Goal: Information Seeking & Learning: Learn about a topic

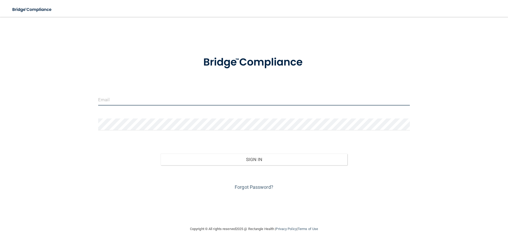
click at [111, 101] on input "email" at bounding box center [254, 100] width 312 height 12
type input "[EMAIL_ADDRESS][DOMAIN_NAME]"
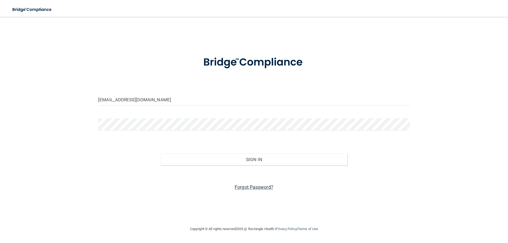
click at [249, 188] on link "Forgot Password?" at bounding box center [254, 187] width 39 height 6
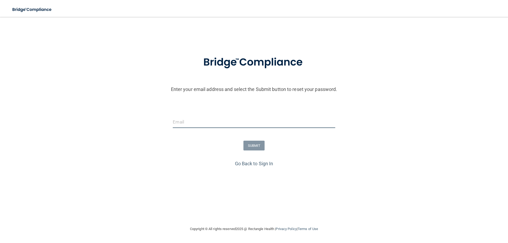
click at [204, 121] on input "email" at bounding box center [254, 122] width 162 height 12
type input "[EMAIL_ADDRESS][DOMAIN_NAME]"
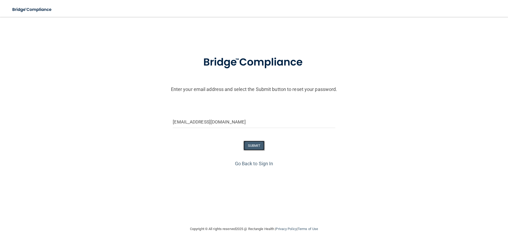
click at [252, 146] on button "SUBMIT" at bounding box center [253, 146] width 21 height 10
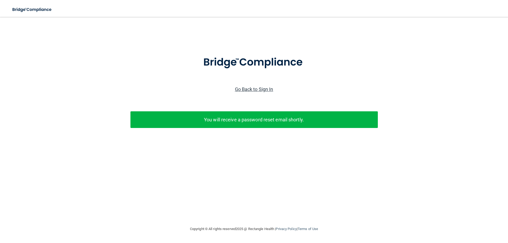
click at [252, 88] on link "Go Back to Sign In" at bounding box center [254, 90] width 38 height 6
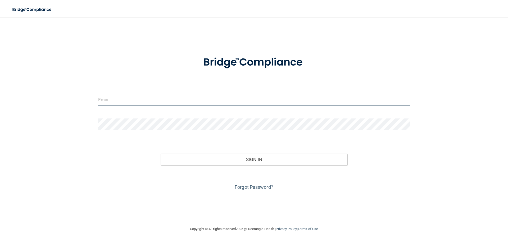
click at [175, 101] on input "email" at bounding box center [254, 100] width 312 height 12
type input "[EMAIL_ADDRESS][DOMAIN_NAME]"
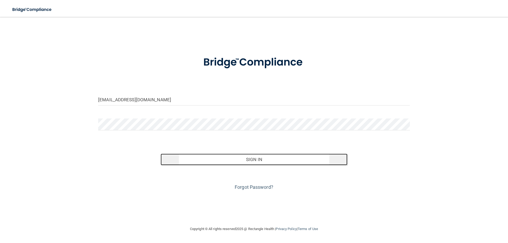
click at [244, 158] on button "Sign In" at bounding box center [254, 160] width 187 height 12
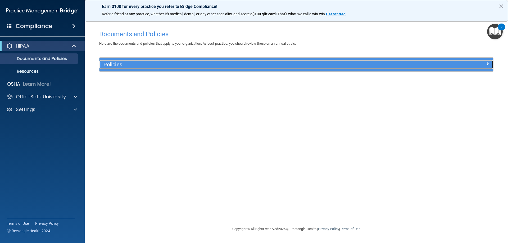
click at [149, 62] on h5 "Policies" at bounding box center [246, 65] width 287 height 6
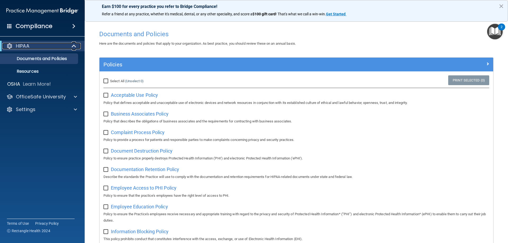
click at [58, 43] on div "HIPAA" at bounding box center [34, 46] width 65 height 6
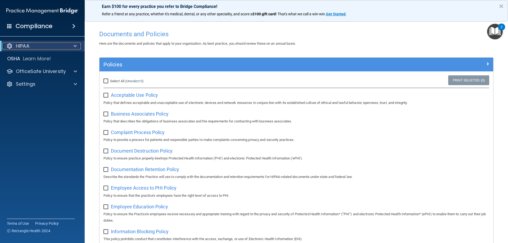
click at [58, 43] on div "HIPAA" at bounding box center [34, 46] width 65 height 6
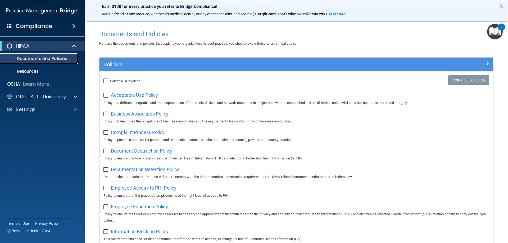
click at [55, 57] on p "Documents and Policies" at bounding box center [39, 58] width 72 height 5
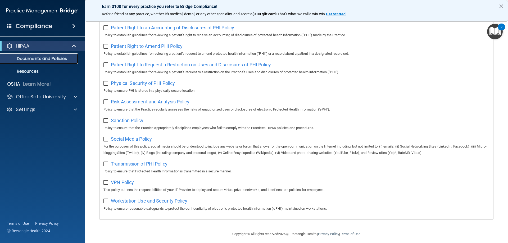
scroll to position [288, 0]
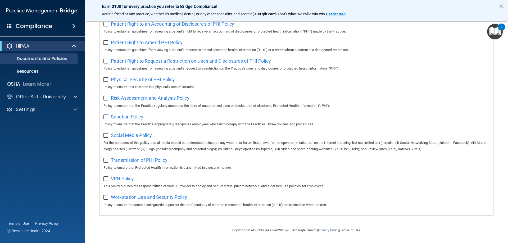
click at [159, 196] on span "Workstation Use and Security Policy" at bounding box center [149, 198] width 76 height 6
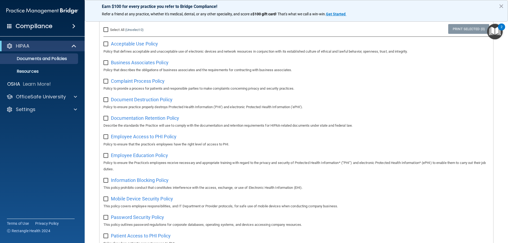
scroll to position [49, 0]
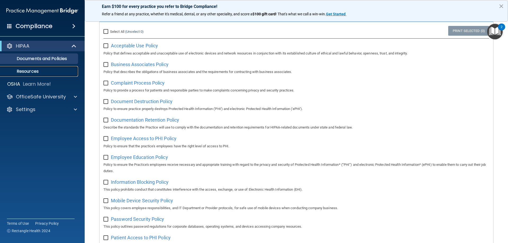
click at [47, 71] on p "Resources" at bounding box center [39, 71] width 72 height 5
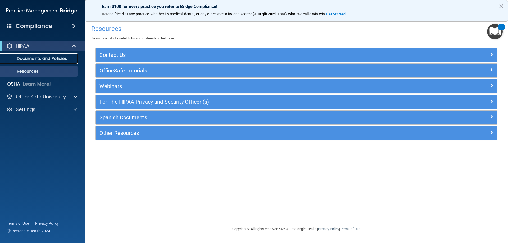
click at [47, 60] on p "Documents and Policies" at bounding box center [39, 58] width 72 height 5
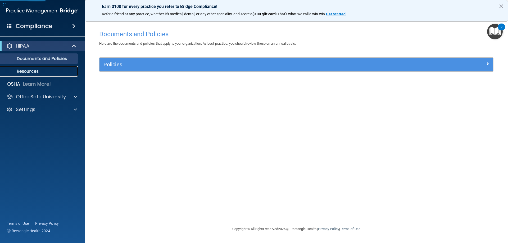
click at [35, 70] on p "Resources" at bounding box center [39, 71] width 72 height 5
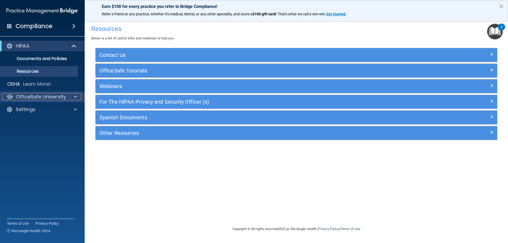
click at [50, 96] on p "OfficeSafe University" at bounding box center [41, 97] width 50 height 6
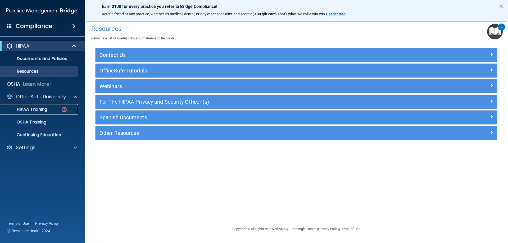
click at [35, 109] on p "HIPAA Training" at bounding box center [25, 109] width 44 height 5
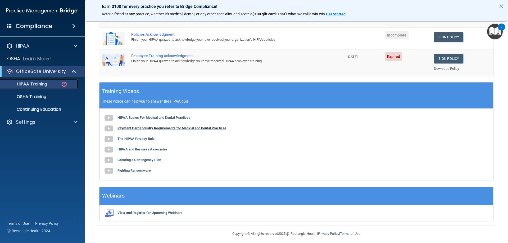
scroll to position [150, 0]
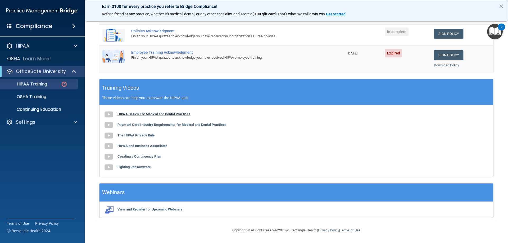
click at [145, 113] on b "HIPAA Basics For Medical and Dental Practices" at bounding box center [154, 114] width 73 height 4
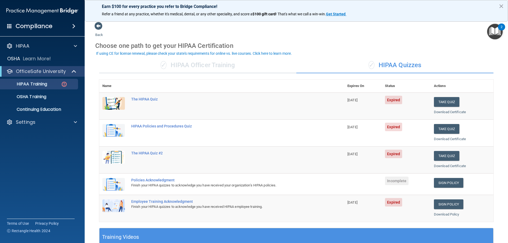
scroll to position [0, 0]
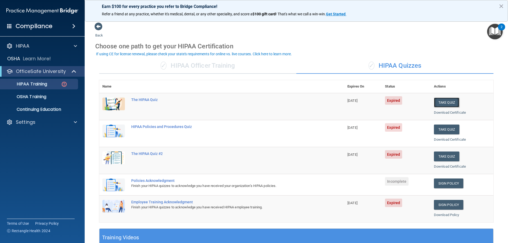
click at [443, 101] on button "Take Quiz" at bounding box center [446, 103] width 25 height 10
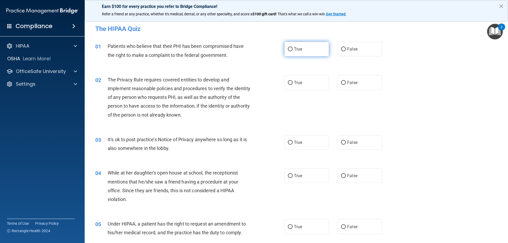
click at [290, 48] on input "True" at bounding box center [290, 49] width 5 height 4
radio input "true"
click at [288, 142] on input "True" at bounding box center [290, 143] width 5 height 4
radio input "true"
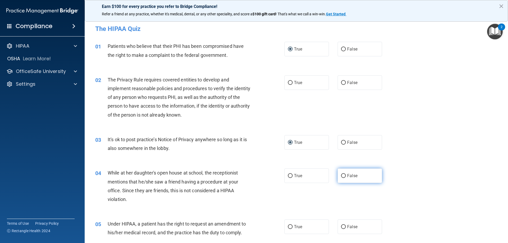
click at [343, 175] on input "False" at bounding box center [343, 176] width 5 height 4
radio input "true"
click at [341, 83] on input "False" at bounding box center [343, 83] width 5 height 4
radio input "true"
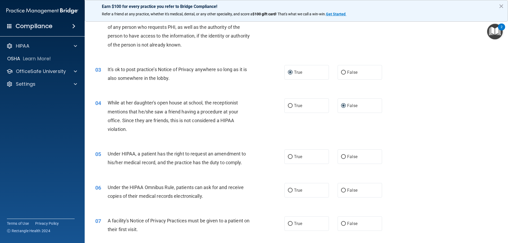
scroll to position [79, 0]
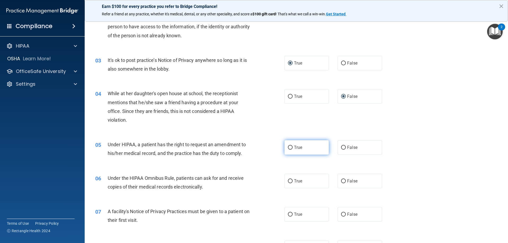
click at [288, 147] on input "True" at bounding box center [290, 148] width 5 height 4
radio input "true"
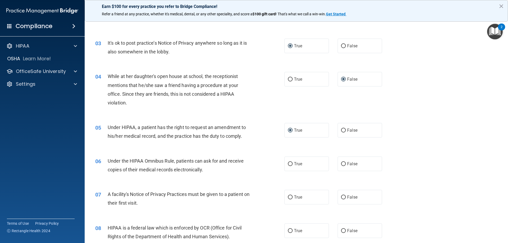
scroll to position [106, 0]
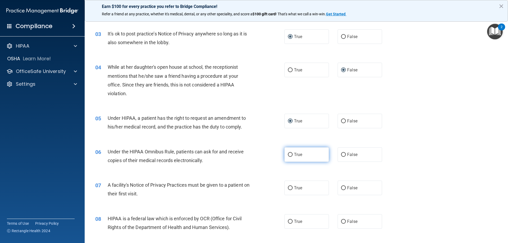
click at [288, 155] on input "True" at bounding box center [290, 155] width 5 height 4
radio input "true"
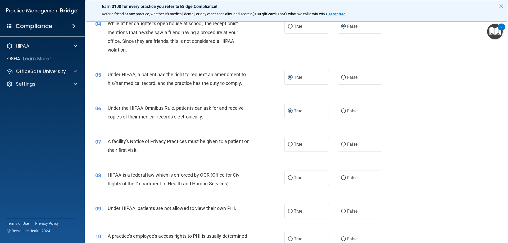
scroll to position [159, 0]
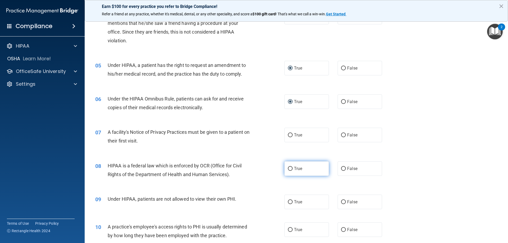
click at [290, 168] on input "True" at bounding box center [290, 169] width 5 height 4
radio input "true"
click at [343, 134] on input "False" at bounding box center [343, 135] width 5 height 4
radio input "true"
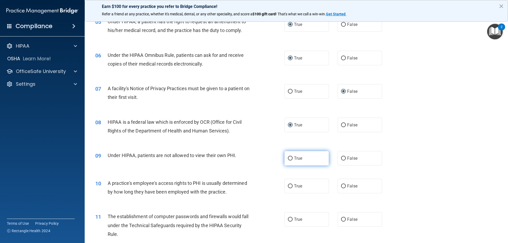
scroll to position [212, 0]
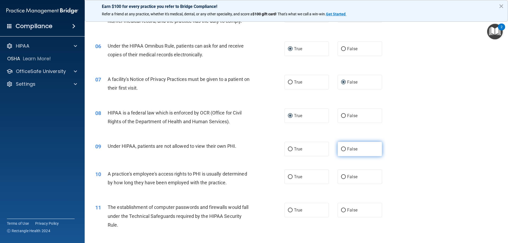
click at [341, 148] on input "False" at bounding box center [343, 149] width 5 height 4
radio input "true"
click at [341, 176] on input "False" at bounding box center [343, 177] width 5 height 4
radio input "true"
click at [291, 210] on label "True" at bounding box center [307, 210] width 44 height 15
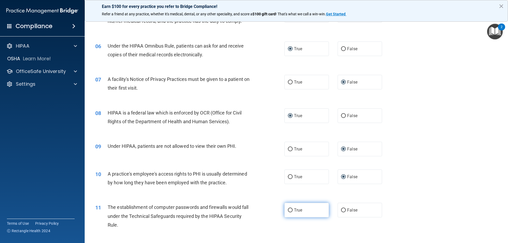
click at [291, 210] on input "True" at bounding box center [290, 211] width 5 height 4
radio input "true"
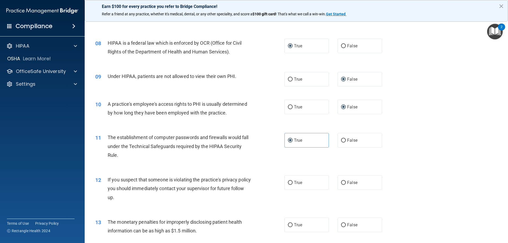
scroll to position [291, 0]
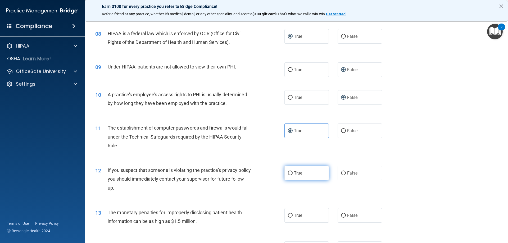
click at [288, 173] on input "True" at bounding box center [290, 174] width 5 height 4
radio input "true"
click at [290, 214] on input "True" at bounding box center [290, 216] width 5 height 4
radio input "true"
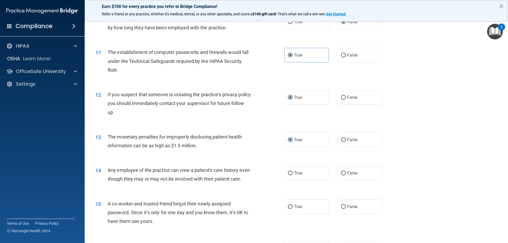
scroll to position [371, 0]
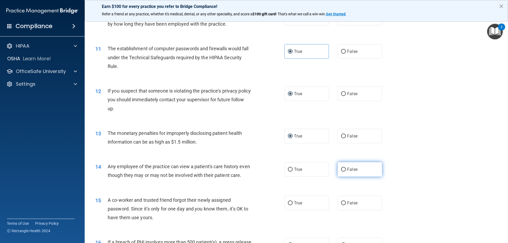
click at [343, 169] on input "False" at bounding box center [343, 170] width 5 height 4
radio input "true"
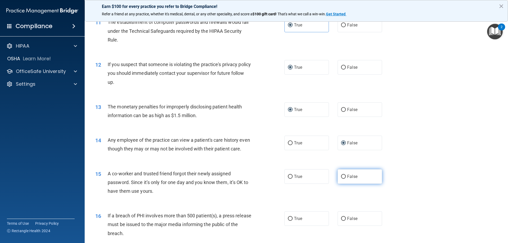
click at [342, 179] on input "False" at bounding box center [343, 177] width 5 height 4
radio input "true"
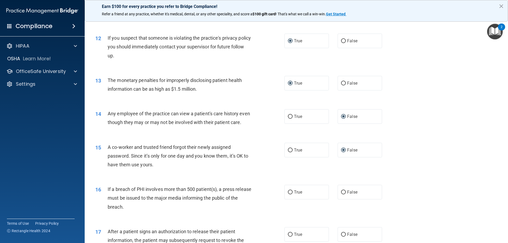
scroll to position [450, 0]
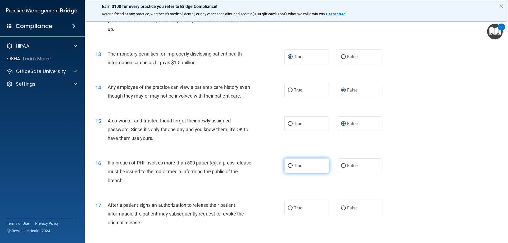
click at [290, 168] on input "True" at bounding box center [290, 166] width 5 height 4
radio input "true"
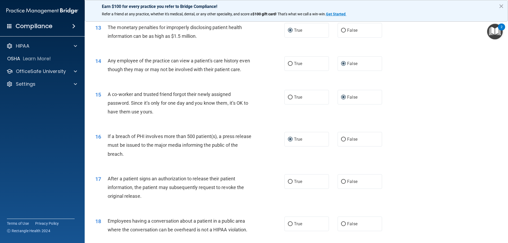
scroll to position [503, 0]
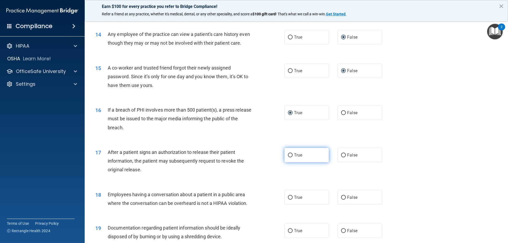
click at [289, 157] on input "True" at bounding box center [290, 156] width 5 height 4
radio input "true"
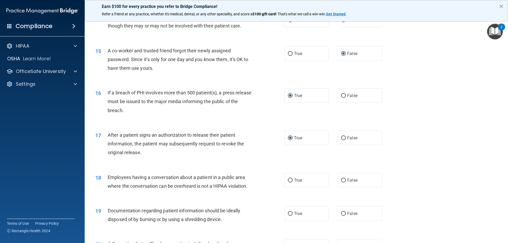
scroll to position [556, 0]
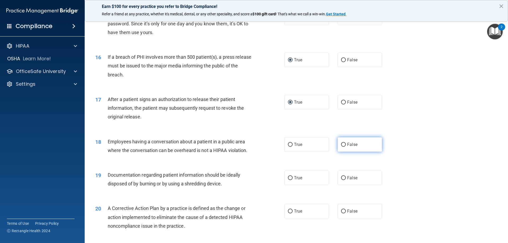
click at [341, 147] on input "False" at bounding box center [343, 145] width 5 height 4
radio input "true"
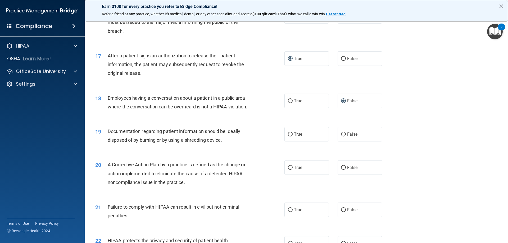
scroll to position [609, 0]
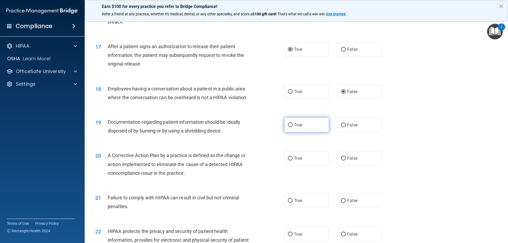
click at [288, 127] on input "True" at bounding box center [290, 125] width 5 height 4
radio input "true"
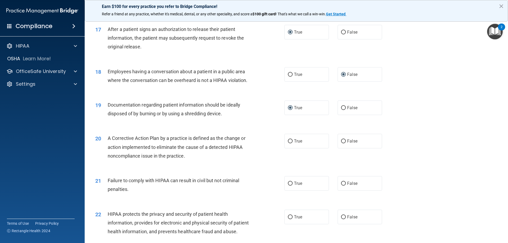
scroll to position [635, 0]
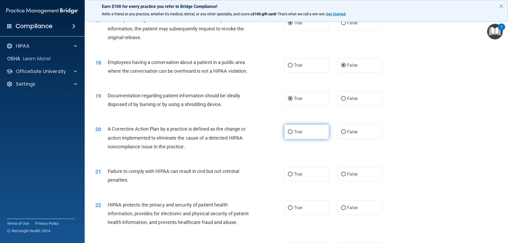
click at [289, 134] on input "True" at bounding box center [290, 132] width 5 height 4
radio input "true"
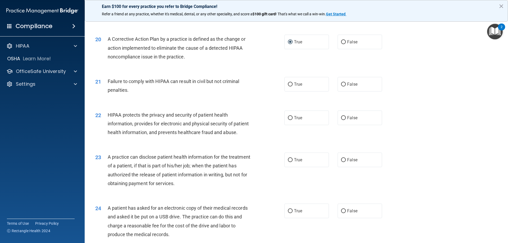
scroll to position [741, 0]
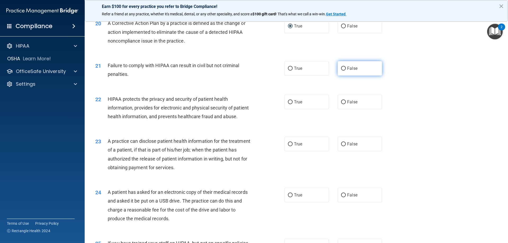
click at [341, 71] on input "False" at bounding box center [343, 69] width 5 height 4
radio input "true"
click at [343, 104] on input "False" at bounding box center [343, 102] width 5 height 4
radio input "true"
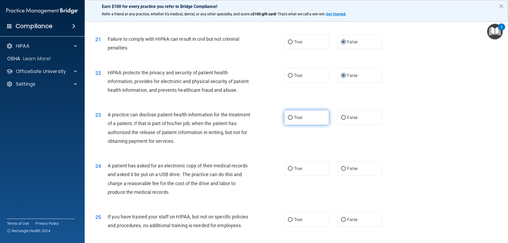
click at [290, 120] on input "True" at bounding box center [290, 118] width 5 height 4
radio input "true"
click at [342, 120] on input "False" at bounding box center [343, 118] width 5 height 4
radio input "true"
radio input "false"
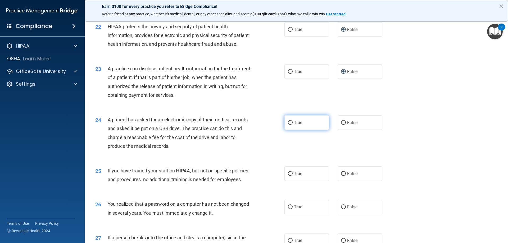
scroll to position [820, 0]
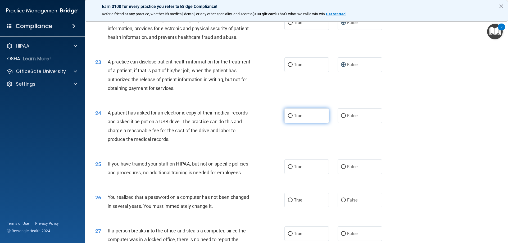
click at [289, 118] on input "True" at bounding box center [290, 116] width 5 height 4
radio input "true"
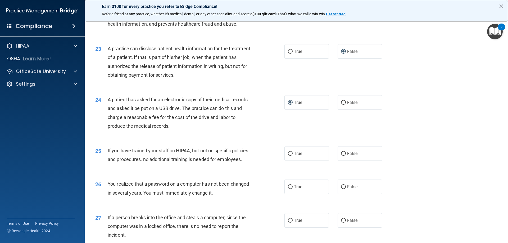
scroll to position [847, 0]
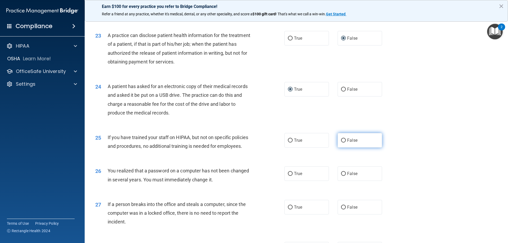
click at [344, 148] on label "False" at bounding box center [360, 140] width 44 height 15
click at [344, 143] on input "False" at bounding box center [343, 141] width 5 height 4
radio input "true"
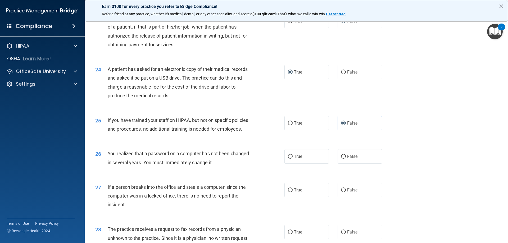
scroll to position [873, 0]
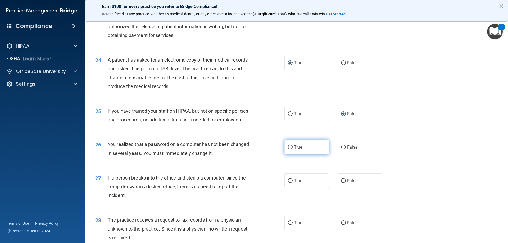
click at [288, 150] on input "True" at bounding box center [290, 148] width 5 height 4
radio input "true"
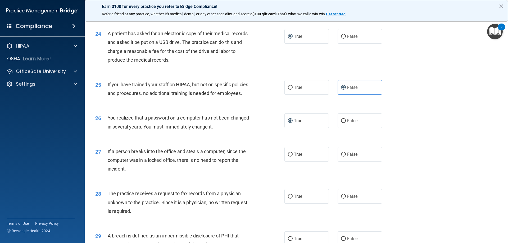
scroll to position [926, 0]
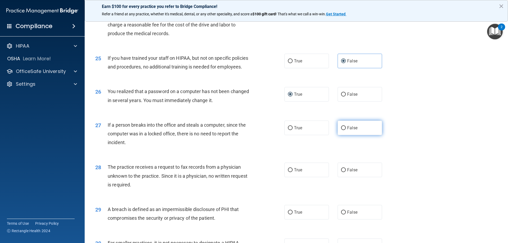
click at [341, 130] on input "False" at bounding box center [343, 128] width 5 height 4
radio input "true"
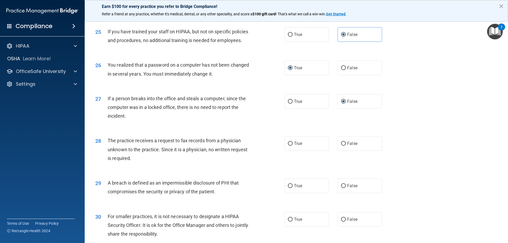
scroll to position [979, 0]
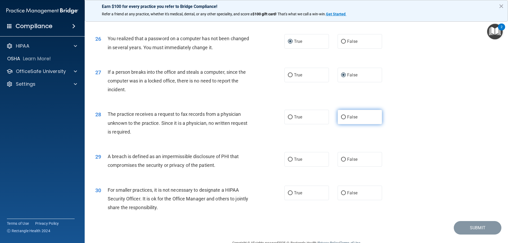
click at [342, 119] on input "False" at bounding box center [343, 117] width 5 height 4
radio input "true"
click at [289, 162] on input "True" at bounding box center [290, 160] width 5 height 4
radio input "true"
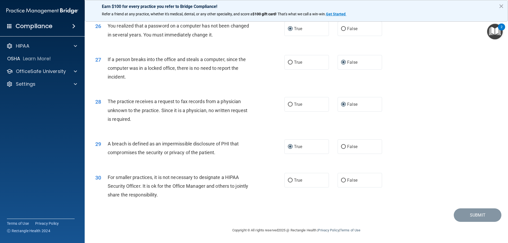
scroll to position [1009, 0]
click at [342, 179] on input "False" at bounding box center [343, 181] width 5 height 4
radio input "true"
click at [470, 216] on button "Submit" at bounding box center [478, 215] width 48 height 13
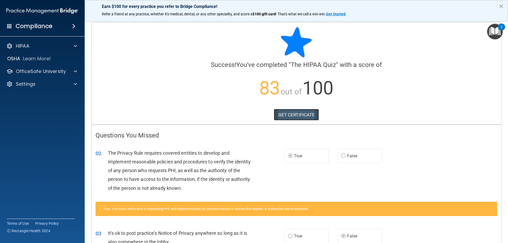
click at [297, 115] on link "GET CERTIFICATE" at bounding box center [296, 115] width 45 height 12
click at [39, 70] on p "OfficeSafe University" at bounding box center [41, 71] width 50 height 6
click at [37, 82] on p "HIPAA Training" at bounding box center [25, 84] width 44 height 5
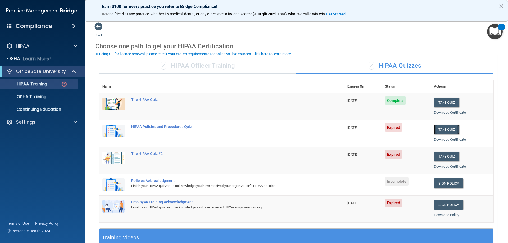
click at [442, 129] on button "Take Quiz" at bounding box center [446, 130] width 25 height 10
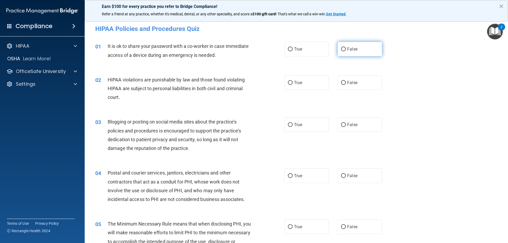
click at [342, 47] on input "False" at bounding box center [343, 49] width 5 height 4
radio input "true"
click at [288, 81] on input "True" at bounding box center [290, 83] width 5 height 4
radio input "true"
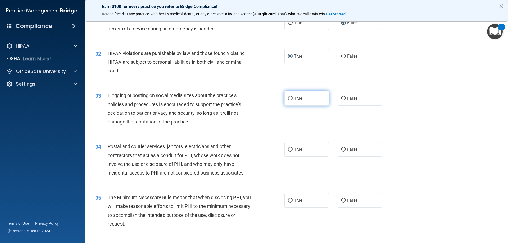
click at [288, 98] on input "True" at bounding box center [290, 99] width 5 height 4
radio input "true"
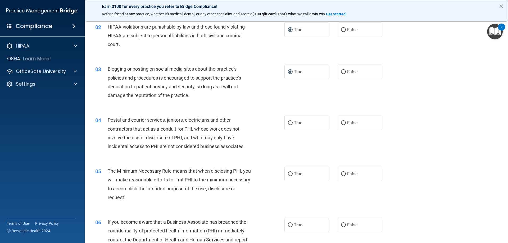
scroll to position [79, 0]
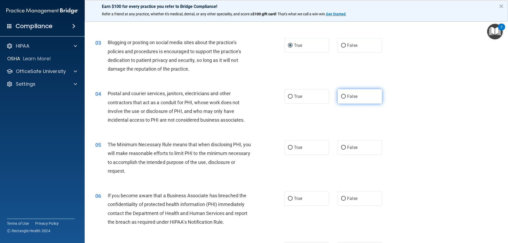
click at [341, 96] on input "False" at bounding box center [343, 97] width 5 height 4
radio input "true"
click at [288, 146] on input "True" at bounding box center [290, 148] width 5 height 4
radio input "true"
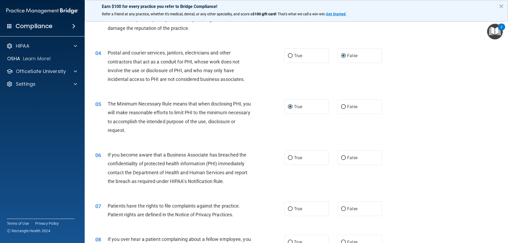
scroll to position [132, 0]
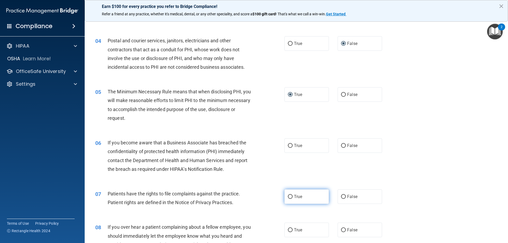
click at [289, 196] on input "True" at bounding box center [290, 197] width 5 height 4
radio input "true"
click at [290, 145] on input "True" at bounding box center [290, 146] width 5 height 4
radio input "true"
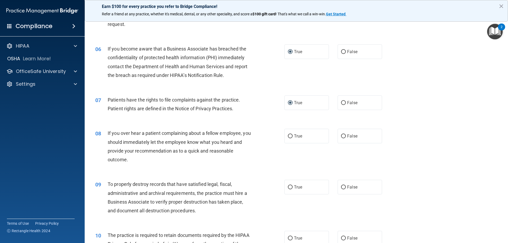
scroll to position [238, 0]
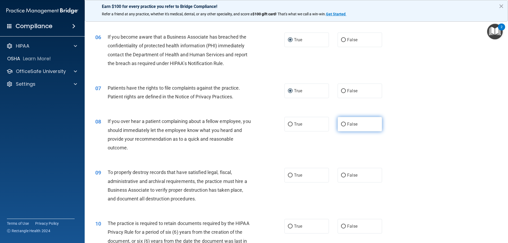
click at [342, 123] on input "False" at bounding box center [343, 125] width 5 height 4
radio input "true"
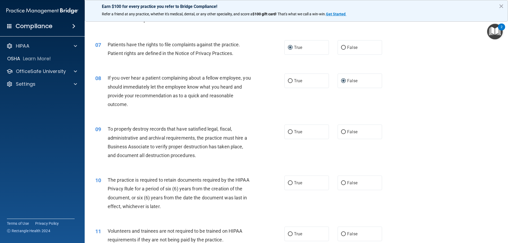
scroll to position [291, 0]
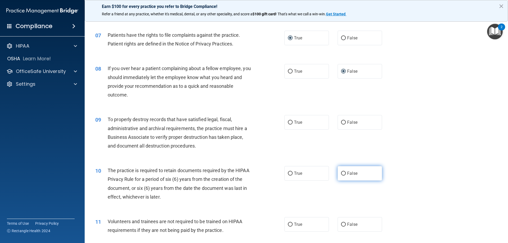
click at [341, 174] on input "False" at bounding box center [343, 174] width 5 height 4
radio input "true"
click at [341, 224] on input "False" at bounding box center [343, 225] width 5 height 4
radio input "true"
click at [289, 123] on input "True" at bounding box center [290, 123] width 5 height 4
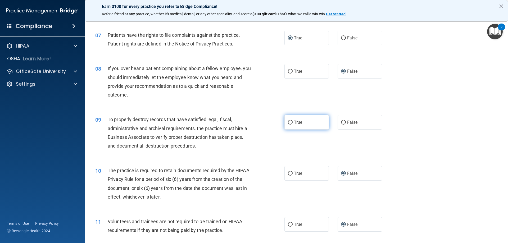
radio input "true"
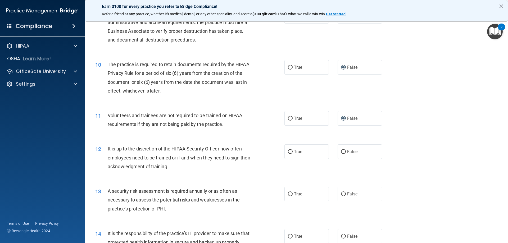
scroll to position [423, 0]
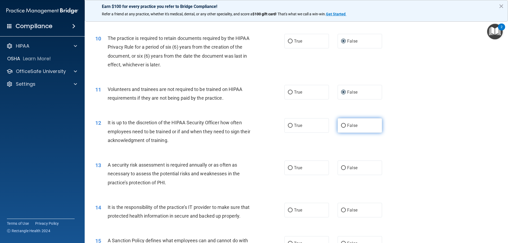
click at [342, 124] on input "False" at bounding box center [343, 126] width 5 height 4
radio input "true"
click at [288, 168] on input "True" at bounding box center [290, 168] width 5 height 4
radio input "true"
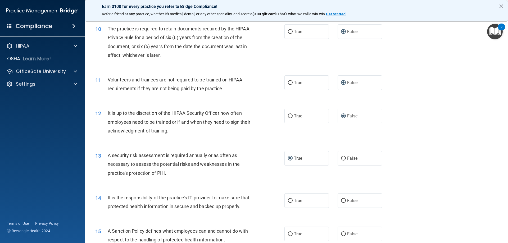
scroll to position [450, 0]
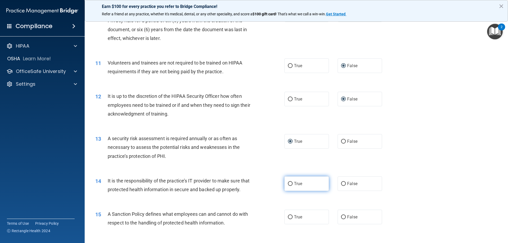
click at [290, 183] on input "True" at bounding box center [290, 184] width 5 height 4
radio input "true"
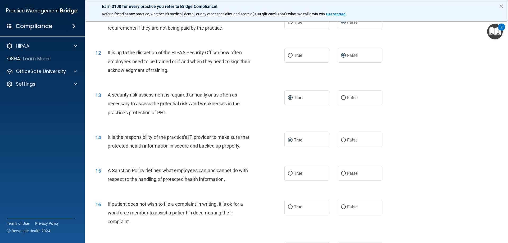
scroll to position [503, 0]
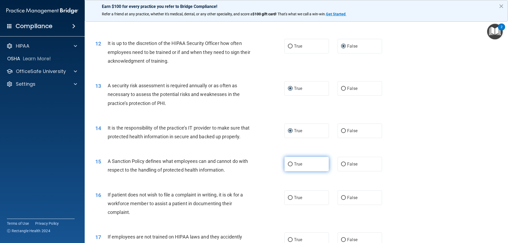
click at [288, 166] on input "True" at bounding box center [290, 165] width 5 height 4
radio input "true"
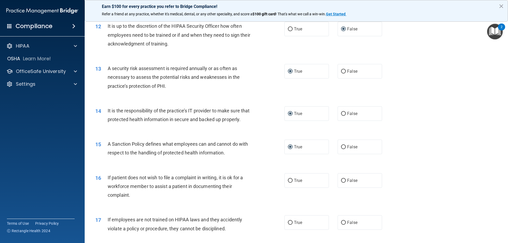
scroll to position [529, 0]
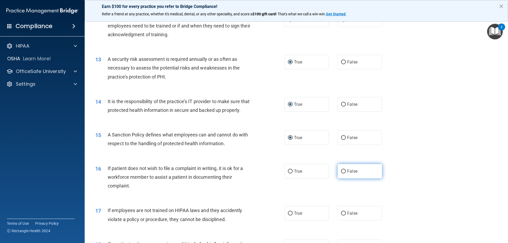
click at [341, 174] on input "False" at bounding box center [343, 172] width 5 height 4
radio input "true"
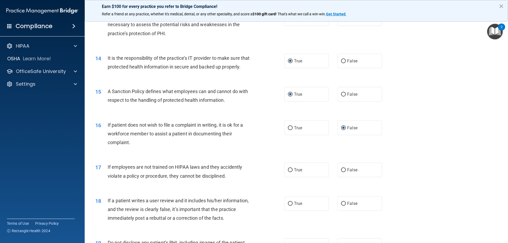
scroll to position [582, 0]
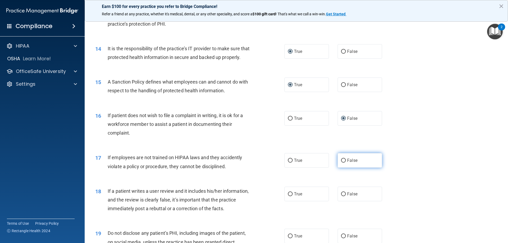
click at [341, 163] on input "False" at bounding box center [343, 161] width 5 height 4
radio input "true"
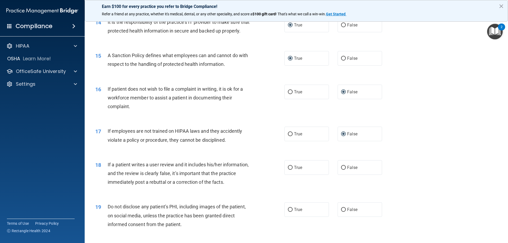
scroll to position [635, 0]
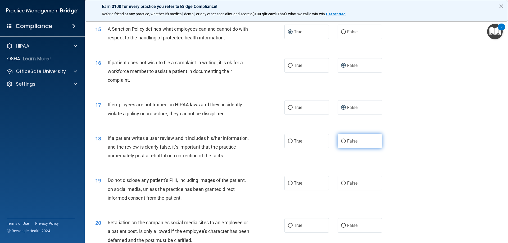
click at [341, 143] on input "False" at bounding box center [343, 141] width 5 height 4
radio input "true"
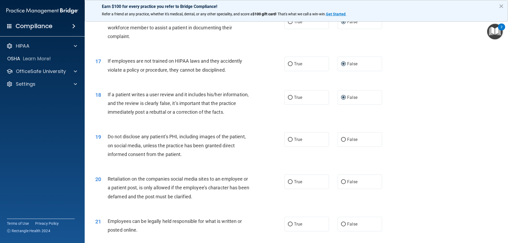
scroll to position [688, 0]
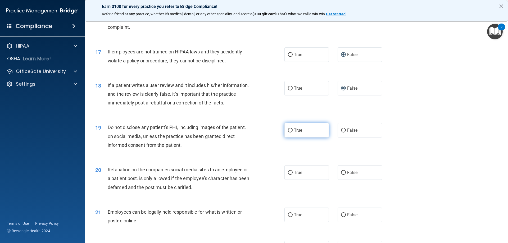
click at [288, 133] on input "True" at bounding box center [290, 131] width 5 height 4
radio input "true"
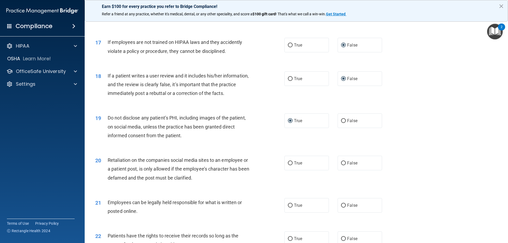
scroll to position [715, 0]
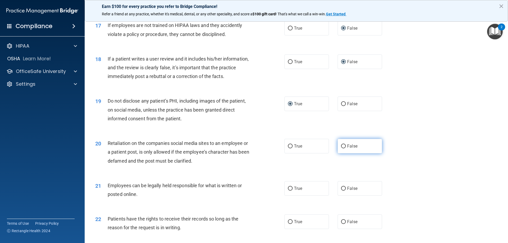
click at [343, 148] on input "False" at bounding box center [343, 147] width 5 height 4
radio input "true"
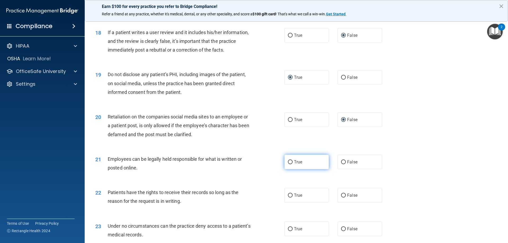
click at [289, 164] on input "True" at bounding box center [290, 162] width 5 height 4
radio input "true"
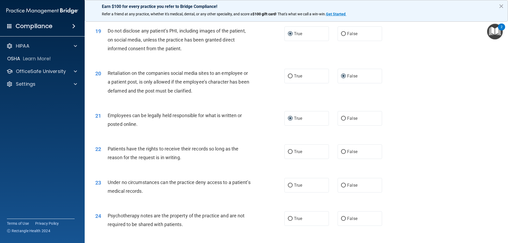
scroll to position [794, 0]
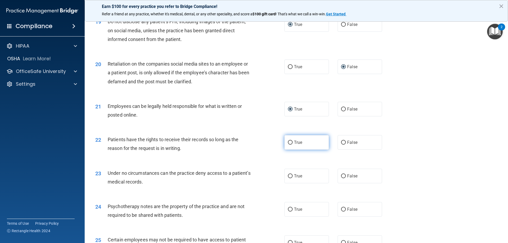
click at [290, 145] on input "True" at bounding box center [290, 143] width 5 height 4
radio input "true"
click at [290, 178] on input "True" at bounding box center [290, 176] width 5 height 4
radio input "true"
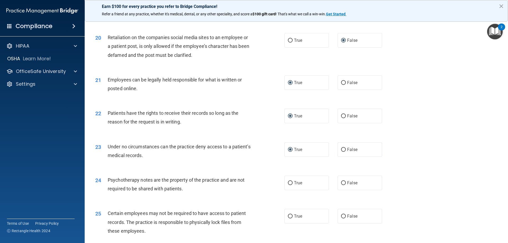
scroll to position [847, 0]
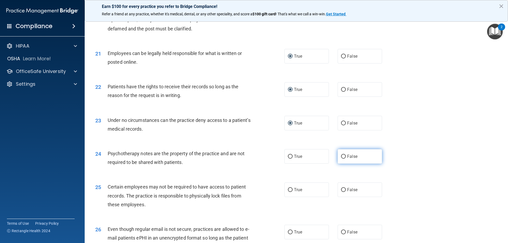
click at [342, 159] on input "False" at bounding box center [343, 157] width 5 height 4
radio input "true"
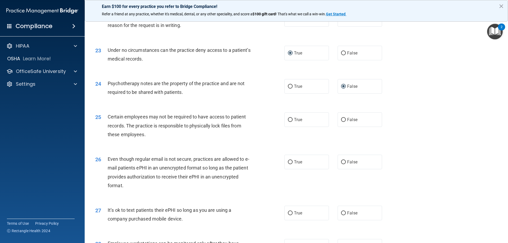
scroll to position [926, 0]
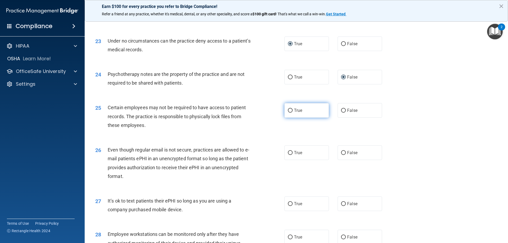
click at [289, 113] on input "True" at bounding box center [290, 111] width 5 height 4
radio input "true"
click at [289, 155] on input "True" at bounding box center [290, 153] width 5 height 4
radio input "true"
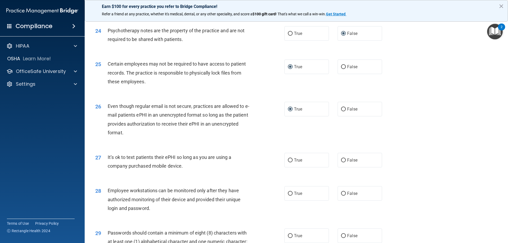
scroll to position [979, 0]
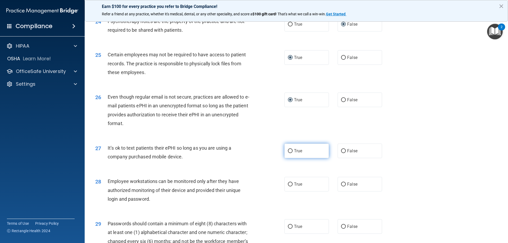
click at [289, 153] on input "True" at bounding box center [290, 151] width 5 height 4
radio input "true"
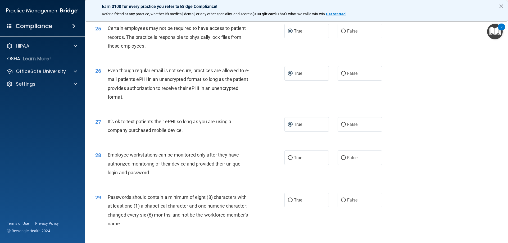
scroll to position [1032, 0]
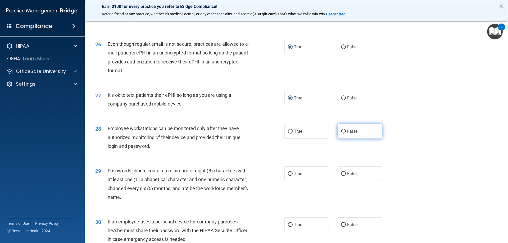
click at [343, 134] on input "False" at bounding box center [343, 132] width 5 height 4
radio input "true"
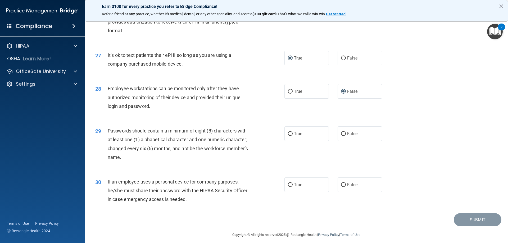
scroll to position [1085, 0]
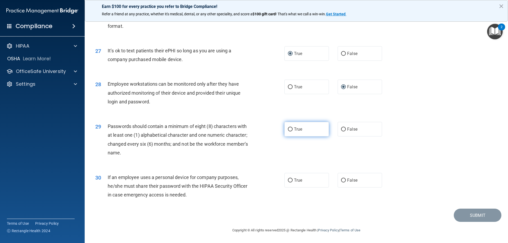
click at [290, 129] on input "True" at bounding box center [290, 130] width 5 height 4
radio input "true"
click at [290, 180] on input "True" at bounding box center [290, 181] width 5 height 4
radio input "true"
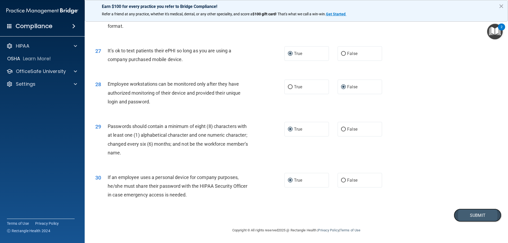
click at [475, 214] on button "Submit" at bounding box center [478, 215] width 48 height 13
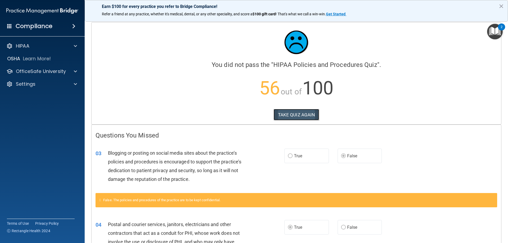
click at [304, 115] on button "TAKE QUIZ AGAIN" at bounding box center [297, 115] width 46 height 12
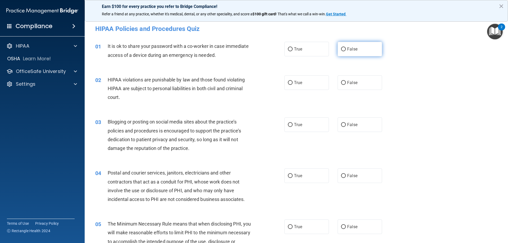
click at [342, 48] on input "False" at bounding box center [343, 49] width 5 height 4
radio input "true"
click at [289, 81] on input "True" at bounding box center [290, 83] width 5 height 4
radio input "true"
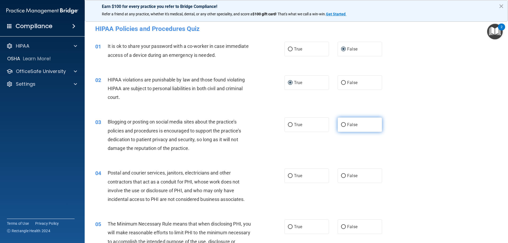
click at [341, 125] on input "False" at bounding box center [343, 125] width 5 height 4
radio input "true"
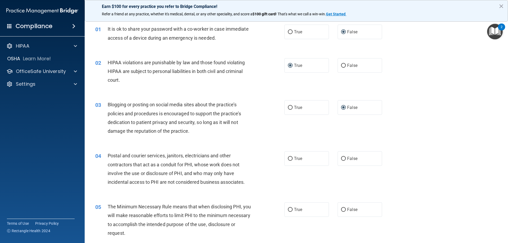
scroll to position [26, 0]
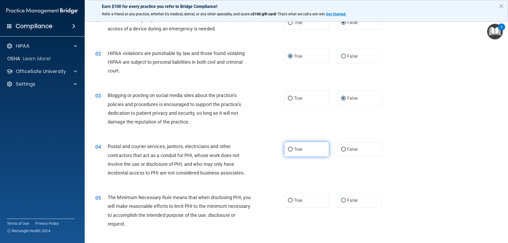
click at [288, 148] on input "True" at bounding box center [290, 150] width 5 height 4
radio input "true"
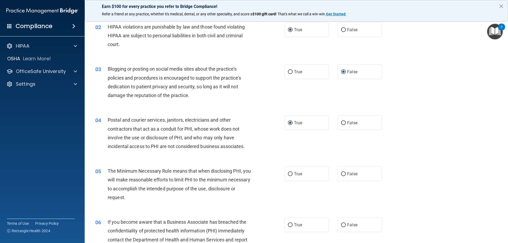
scroll to position [79, 0]
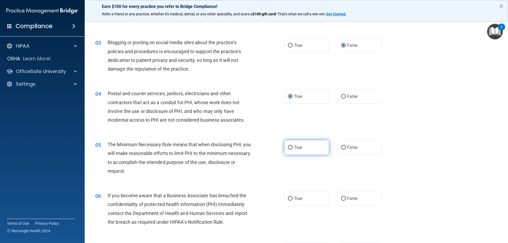
click at [288, 147] on input "True" at bounding box center [290, 148] width 5 height 4
radio input "true"
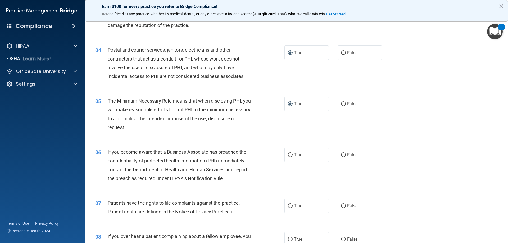
scroll to position [132, 0]
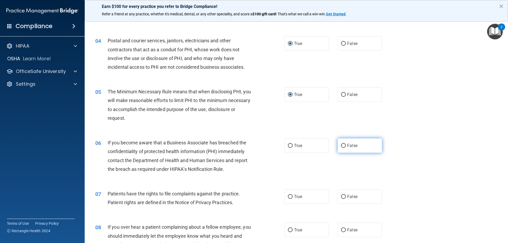
click at [341, 145] on input "False" at bounding box center [343, 146] width 5 height 4
radio input "true"
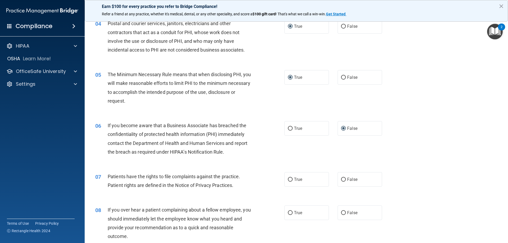
scroll to position [159, 0]
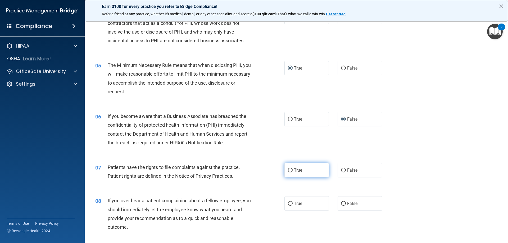
click at [288, 170] on input "True" at bounding box center [290, 171] width 5 height 4
radio input "true"
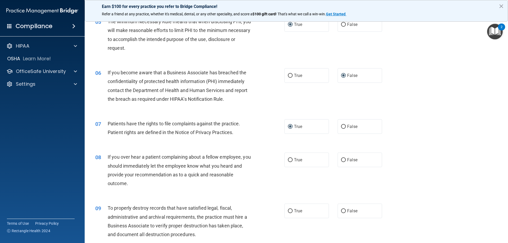
scroll to position [212, 0]
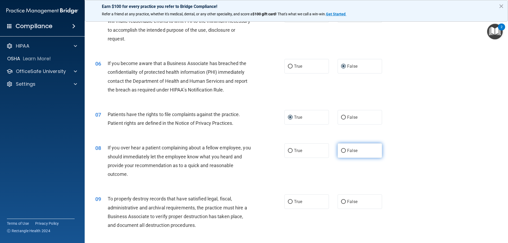
click at [341, 151] on input "False" at bounding box center [343, 151] width 5 height 4
radio input "true"
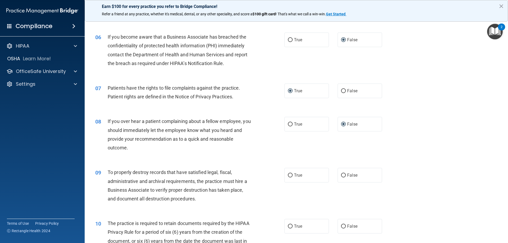
scroll to position [265, 0]
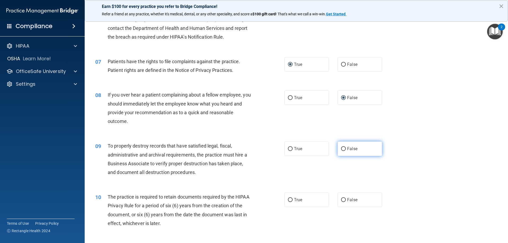
click at [341, 149] on input "False" at bounding box center [343, 149] width 5 height 4
radio input "true"
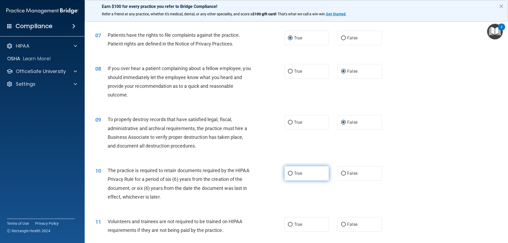
click at [288, 173] on input "True" at bounding box center [290, 174] width 5 height 4
radio input "true"
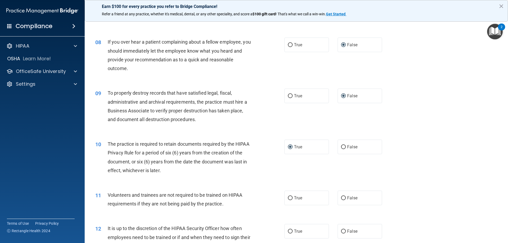
scroll to position [344, 0]
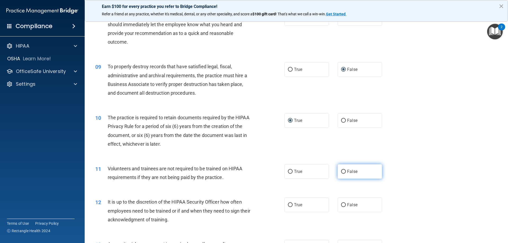
click at [341, 172] on input "False" at bounding box center [343, 172] width 5 height 4
radio input "true"
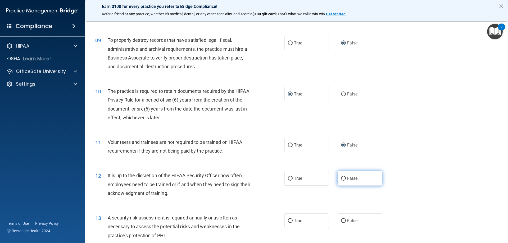
click at [341, 178] on input "False" at bounding box center [343, 179] width 5 height 4
radio input "true"
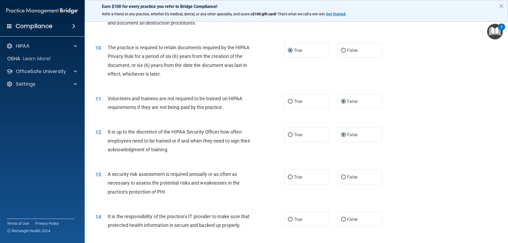
scroll to position [423, 0]
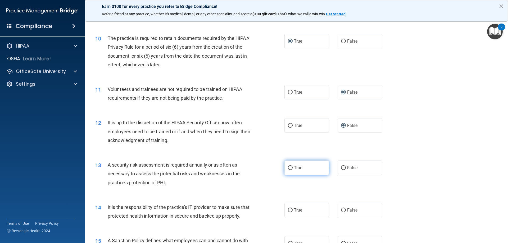
click at [288, 167] on input "True" at bounding box center [290, 168] width 5 height 4
radio input "true"
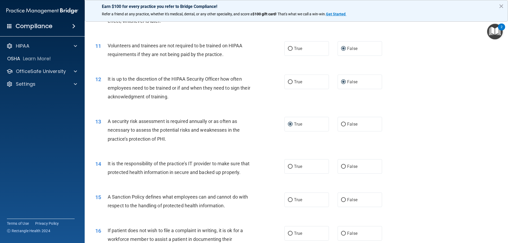
scroll to position [476, 0]
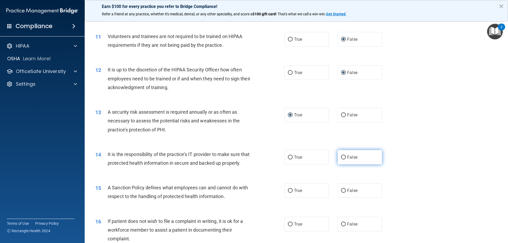
click at [341, 157] on input "False" at bounding box center [343, 158] width 5 height 4
radio input "true"
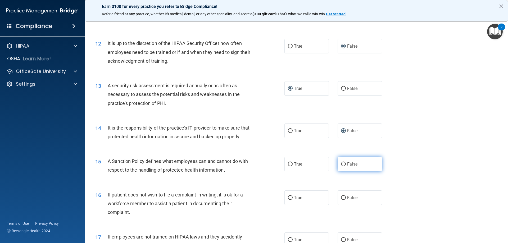
click at [342, 166] on input "False" at bounding box center [343, 165] width 5 height 4
radio input "true"
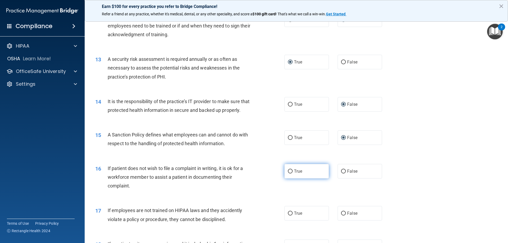
click at [290, 178] on label "True" at bounding box center [307, 171] width 44 height 15
click at [290, 174] on input "True" at bounding box center [290, 172] width 5 height 4
radio input "true"
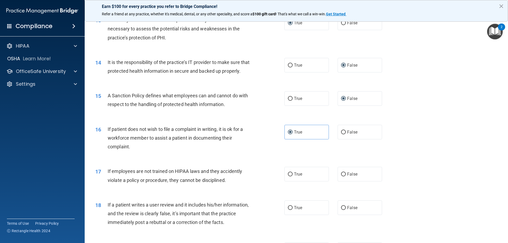
scroll to position [582, 0]
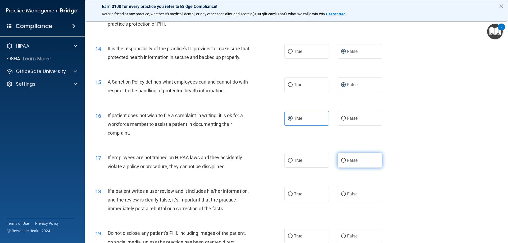
click at [342, 163] on input "False" at bounding box center [343, 161] width 5 height 4
radio input "true"
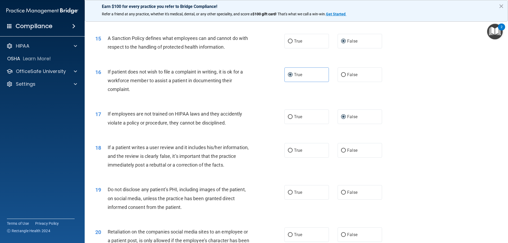
scroll to position [635, 0]
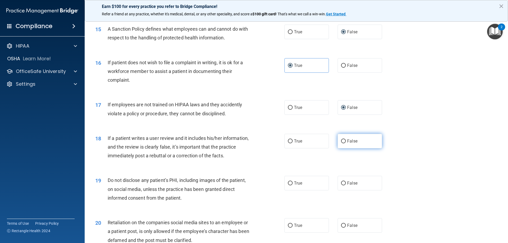
click at [341, 143] on input "False" at bounding box center [343, 141] width 5 height 4
radio input "true"
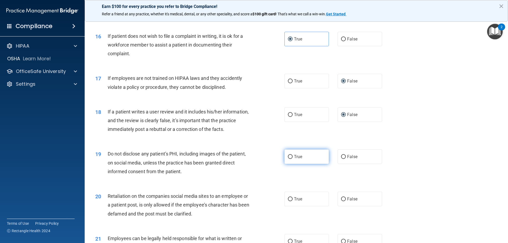
click at [289, 159] on input "True" at bounding box center [290, 157] width 5 height 4
radio input "true"
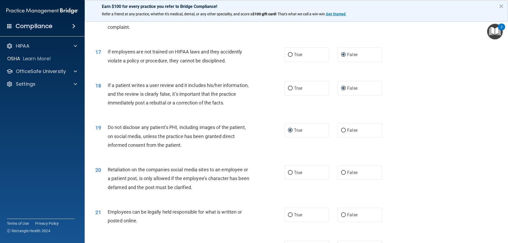
scroll to position [715, 0]
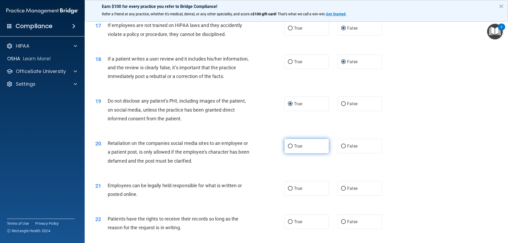
click at [290, 148] on input "True" at bounding box center [290, 147] width 5 height 4
radio input "true"
click at [290, 191] on input "True" at bounding box center [290, 189] width 5 height 4
radio input "true"
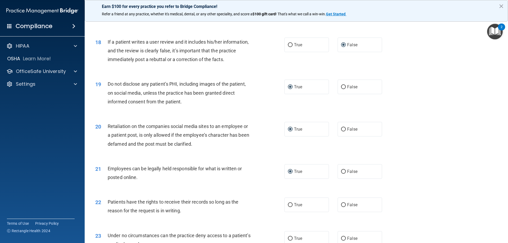
scroll to position [741, 0]
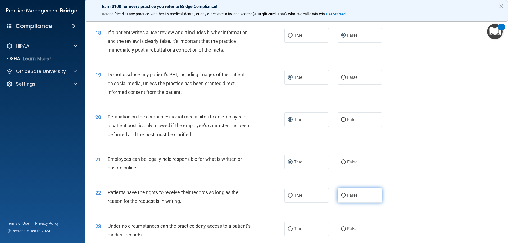
click at [342, 198] on input "False" at bounding box center [343, 196] width 5 height 4
radio input "true"
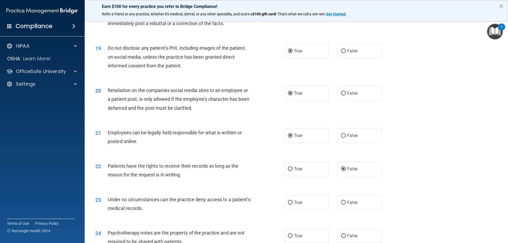
scroll to position [794, 0]
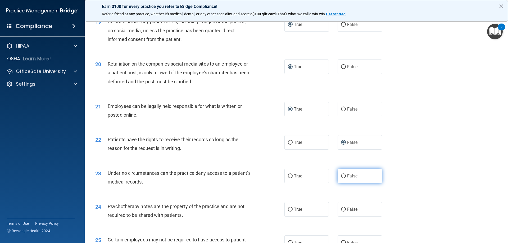
click at [341, 178] on input "False" at bounding box center [343, 176] width 5 height 4
radio input "true"
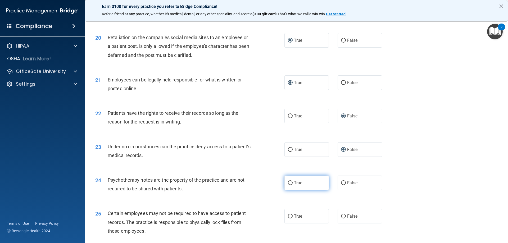
click at [288, 185] on input "True" at bounding box center [290, 183] width 5 height 4
radio input "true"
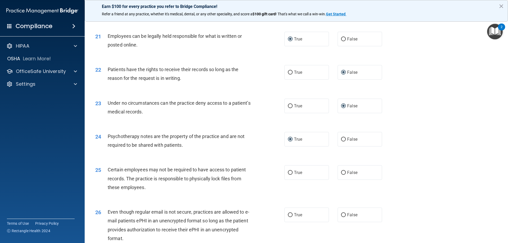
scroll to position [873, 0]
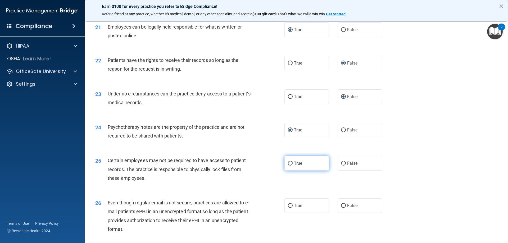
click at [289, 166] on input "True" at bounding box center [290, 164] width 5 height 4
radio input "true"
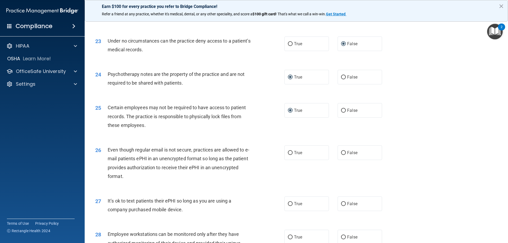
scroll to position [953, 0]
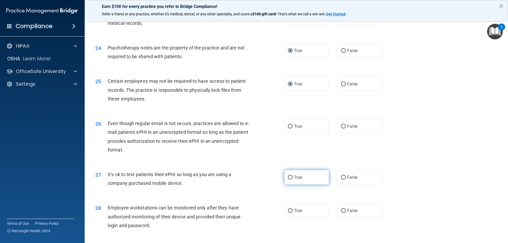
click at [289, 180] on input "True" at bounding box center [290, 178] width 5 height 4
radio input "true"
click at [289, 129] on input "True" at bounding box center [290, 127] width 5 height 4
radio input "true"
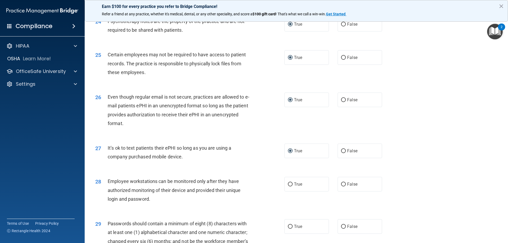
scroll to position [1006, 0]
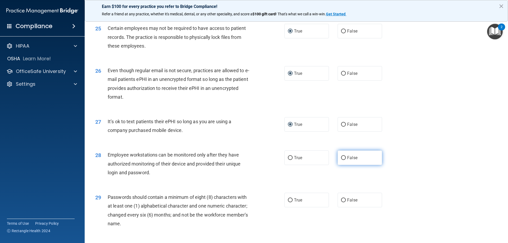
click at [342, 160] on input "False" at bounding box center [343, 158] width 5 height 4
radio input "true"
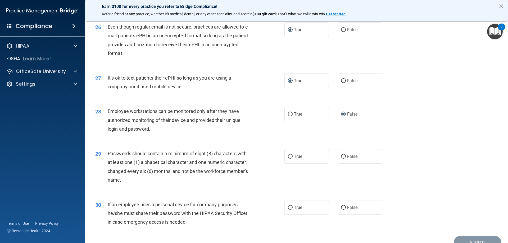
scroll to position [1059, 0]
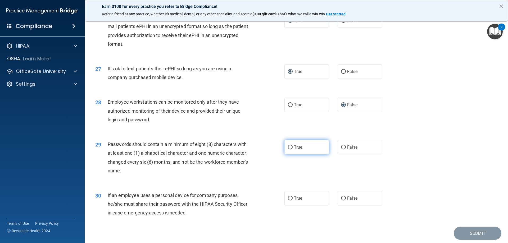
click at [289, 150] on input "True" at bounding box center [290, 148] width 5 height 4
radio input "true"
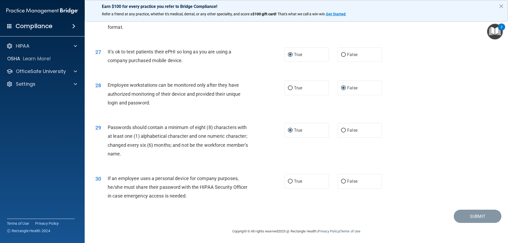
scroll to position [1085, 0]
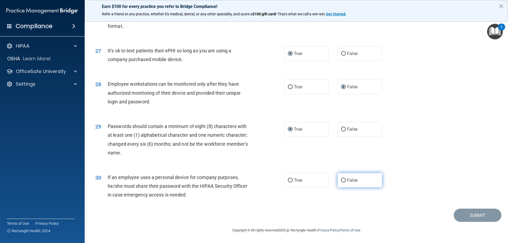
click at [342, 180] on input "False" at bounding box center [343, 181] width 5 height 4
radio input "true"
click at [461, 214] on button "Submit" at bounding box center [478, 215] width 48 height 13
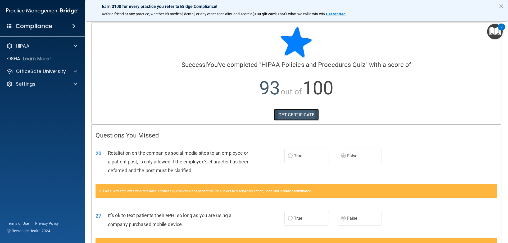
click at [301, 115] on link "GET CERTIFICATE" at bounding box center [296, 115] width 45 height 12
click at [38, 57] on p "Learn More!" at bounding box center [37, 59] width 28 height 6
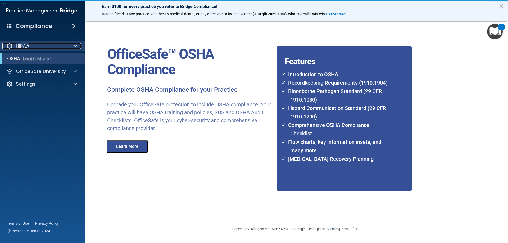
click at [39, 44] on div "HIPAA" at bounding box center [35, 46] width 66 height 6
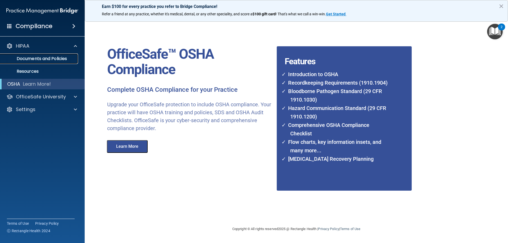
click at [44, 57] on p "Documents and Policies" at bounding box center [39, 58] width 72 height 5
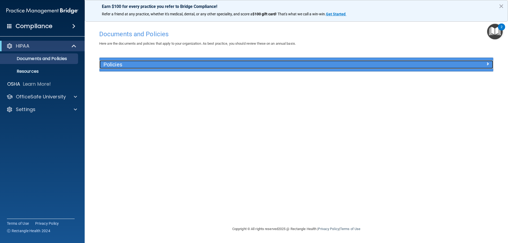
click at [130, 63] on h5 "Policies" at bounding box center [246, 65] width 287 height 6
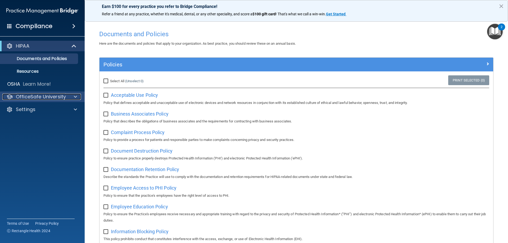
click at [57, 95] on p "OfficeSafe University" at bounding box center [41, 97] width 50 height 6
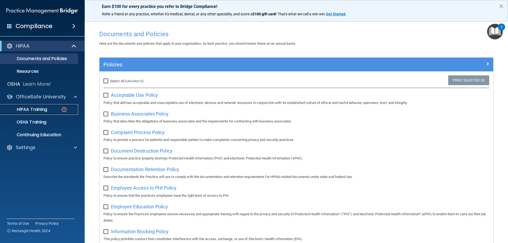
click at [44, 109] on p "HIPAA Training" at bounding box center [25, 109] width 44 height 5
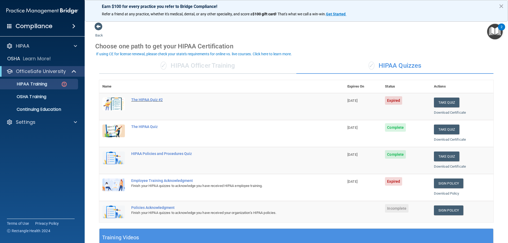
click at [160, 99] on div "The HIPAA Quiz #2" at bounding box center [224, 100] width 187 height 4
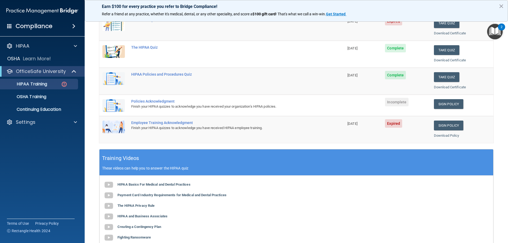
scroll to position [106, 0]
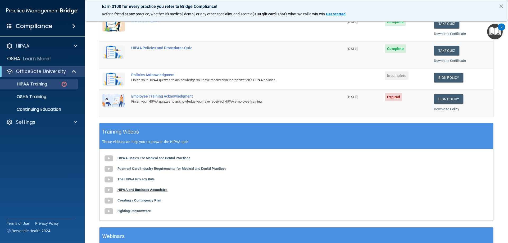
click at [160, 188] on b "HIPAA and Business Associates" at bounding box center [143, 190] width 50 height 4
click at [150, 199] on b "Creating a Contingency Plan" at bounding box center [140, 200] width 44 height 4
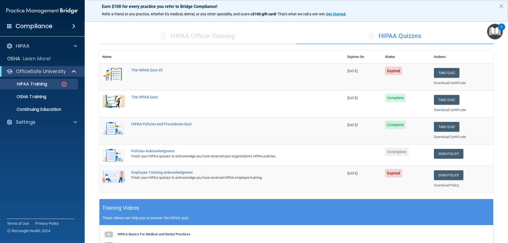
scroll to position [26, 0]
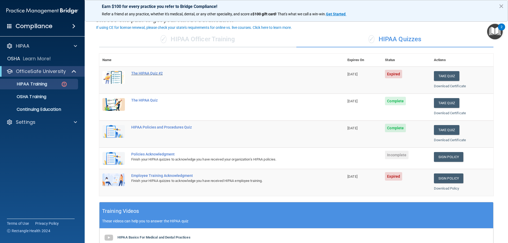
click at [153, 71] on div "The HIPAA Quiz #2" at bounding box center [224, 73] width 187 height 4
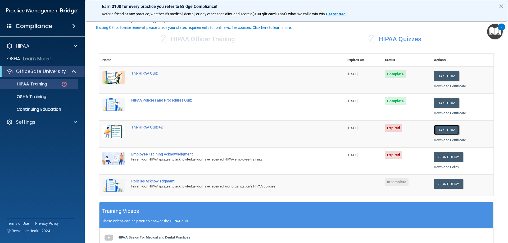
click at [440, 130] on button "Take Quiz" at bounding box center [446, 130] width 25 height 10
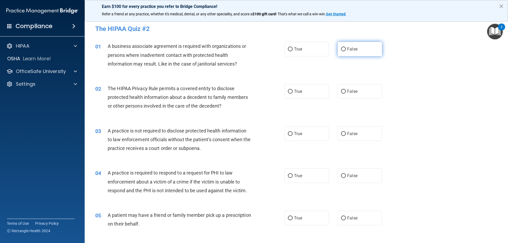
click at [341, 47] on input "False" at bounding box center [343, 49] width 5 height 4
radio input "true"
click at [289, 90] on input "True" at bounding box center [290, 92] width 5 height 4
radio input "true"
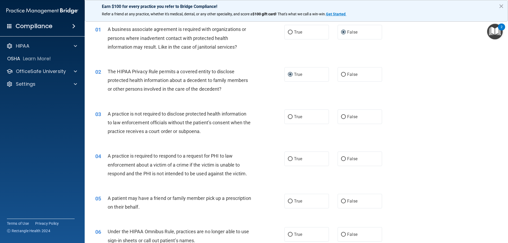
scroll to position [26, 0]
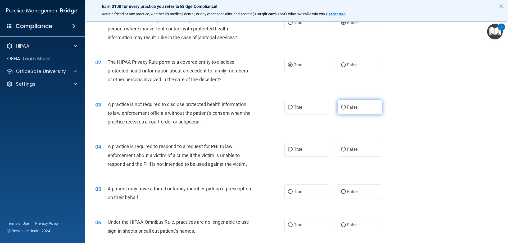
click at [342, 107] on input "False" at bounding box center [343, 108] width 5 height 4
radio input "true"
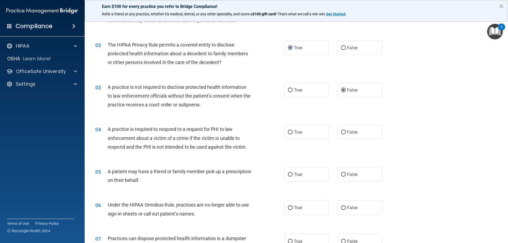
scroll to position [53, 0]
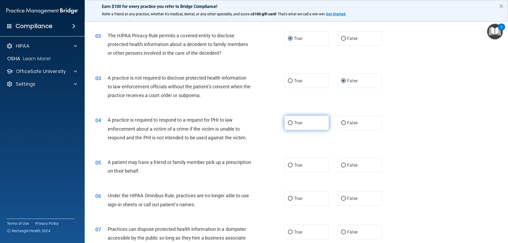
click at [289, 123] on input "True" at bounding box center [290, 123] width 5 height 4
radio input "true"
click at [341, 166] on input "False" at bounding box center [343, 166] width 5 height 4
radio input "true"
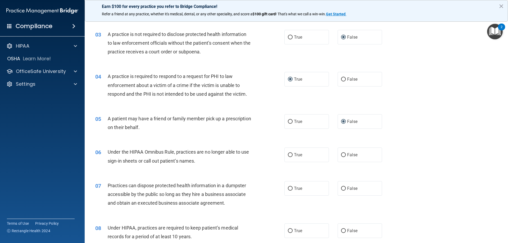
scroll to position [106, 0]
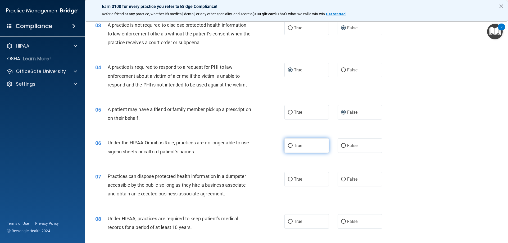
click at [288, 145] on input "True" at bounding box center [290, 146] width 5 height 4
radio input "true"
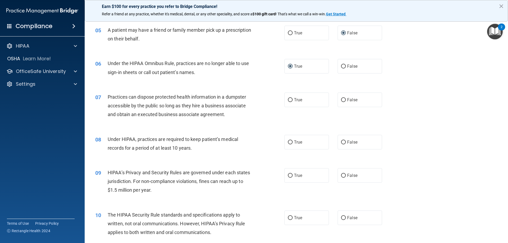
scroll to position [212, 0]
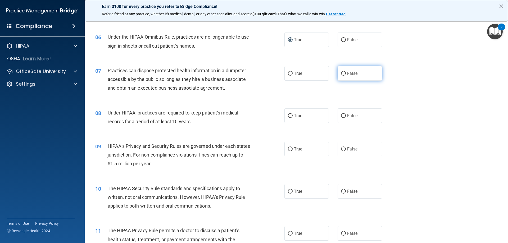
click at [342, 73] on input "False" at bounding box center [343, 74] width 5 height 4
radio input "true"
click at [289, 115] on input "True" at bounding box center [290, 116] width 5 height 4
radio input "true"
click at [289, 149] on input "True" at bounding box center [290, 149] width 5 height 4
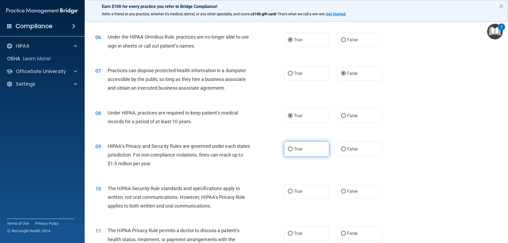
radio input "true"
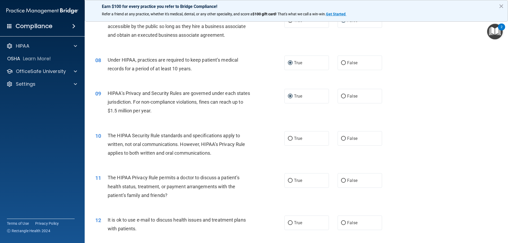
scroll to position [291, 0]
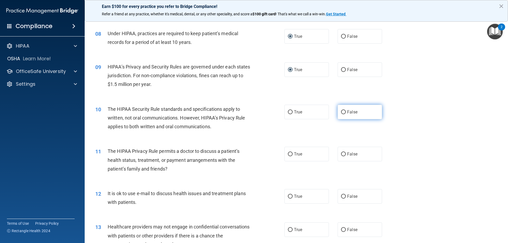
click at [342, 112] on input "False" at bounding box center [343, 112] width 5 height 4
radio input "true"
click at [289, 154] on input "True" at bounding box center [290, 154] width 5 height 4
radio input "true"
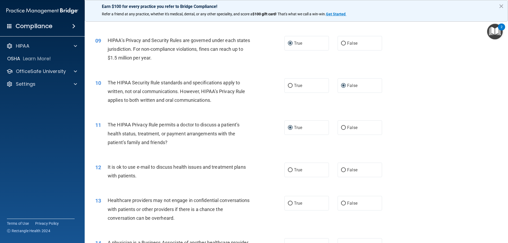
scroll to position [344, 0]
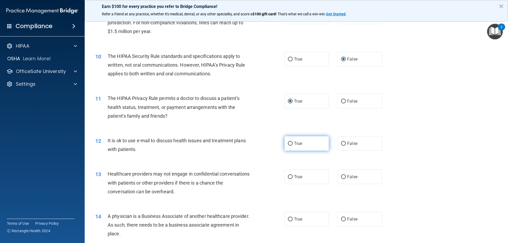
click at [290, 143] on input "True" at bounding box center [290, 144] width 5 height 4
radio input "true"
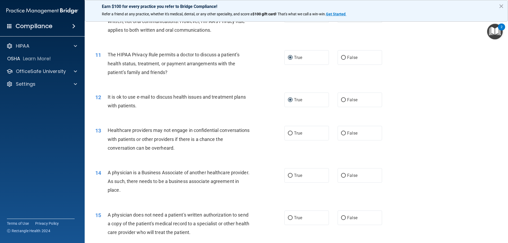
scroll to position [397, 0]
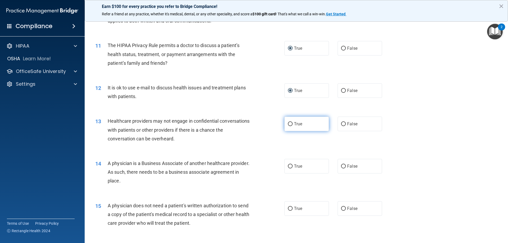
click at [290, 124] on input "True" at bounding box center [290, 124] width 5 height 4
radio input "true"
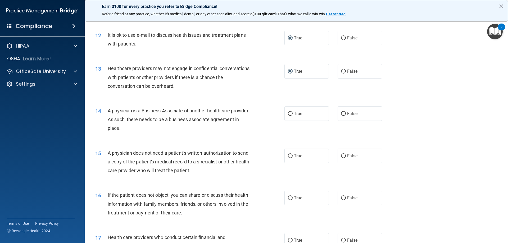
scroll to position [450, 0]
click at [344, 113] on label "False" at bounding box center [360, 113] width 44 height 15
click at [344, 113] on input "False" at bounding box center [343, 114] width 5 height 4
radio input "true"
click at [288, 156] on input "True" at bounding box center [290, 156] width 5 height 4
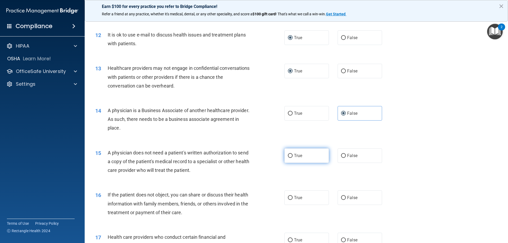
radio input "true"
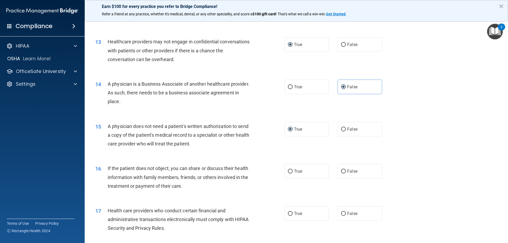
scroll to position [503, 0]
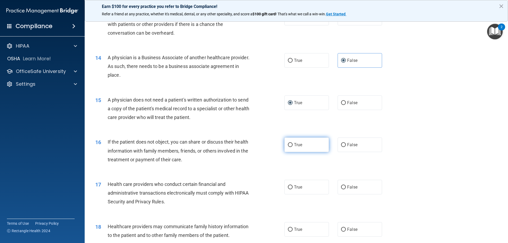
click at [290, 145] on input "True" at bounding box center [290, 145] width 5 height 4
radio input "true"
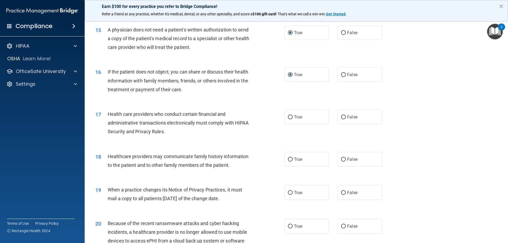
scroll to position [582, 0]
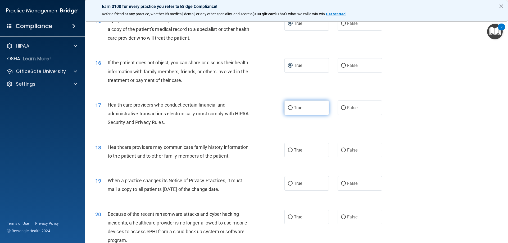
click at [289, 106] on input "True" at bounding box center [290, 108] width 5 height 4
radio input "true"
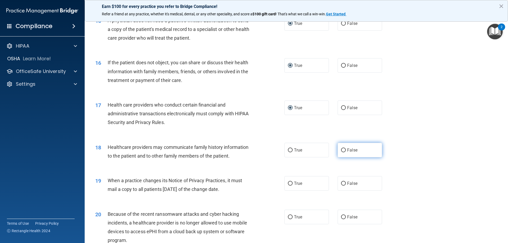
click at [342, 148] on input "False" at bounding box center [343, 150] width 5 height 4
radio input "true"
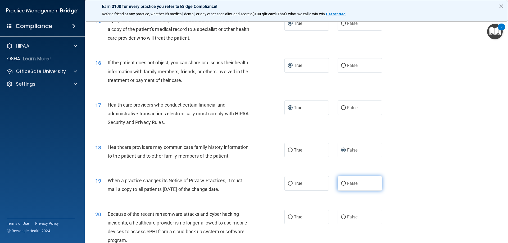
click at [343, 183] on input "False" at bounding box center [343, 184] width 5 height 4
radio input "true"
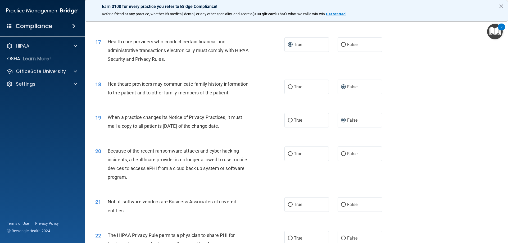
scroll to position [662, 0]
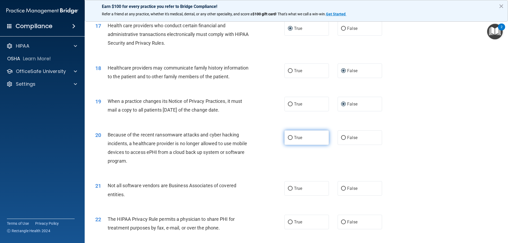
click at [288, 136] on input "True" at bounding box center [290, 138] width 5 height 4
radio input "true"
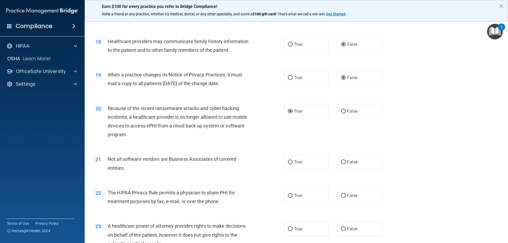
scroll to position [715, 0]
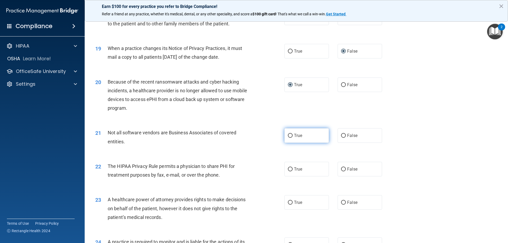
click at [289, 134] on input "True" at bounding box center [290, 136] width 5 height 4
radio input "true"
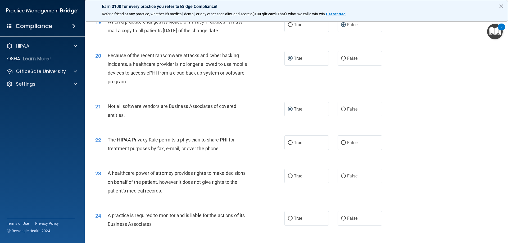
scroll to position [768, 0]
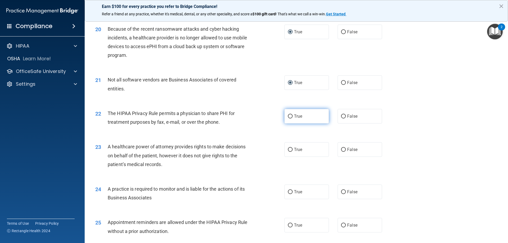
click at [289, 115] on input "True" at bounding box center [290, 117] width 5 height 4
radio input "true"
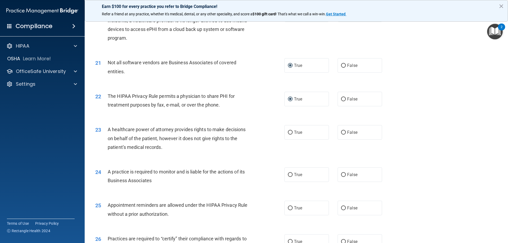
scroll to position [794, 0]
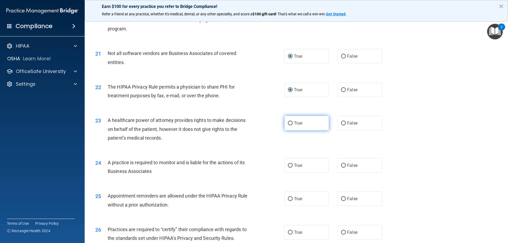
click at [290, 124] on input "True" at bounding box center [290, 123] width 5 height 4
radio input "true"
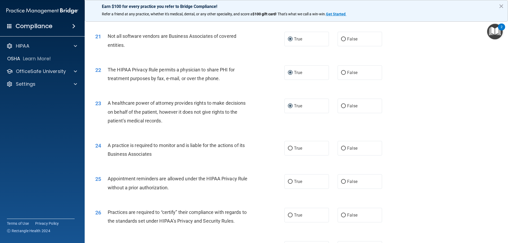
scroll to position [820, 0]
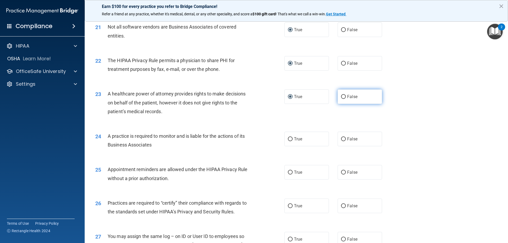
click at [344, 96] on label "False" at bounding box center [360, 96] width 44 height 15
click at [344, 96] on input "False" at bounding box center [343, 97] width 5 height 4
radio input "true"
radio input "false"
click at [342, 138] on input "False" at bounding box center [343, 139] width 5 height 4
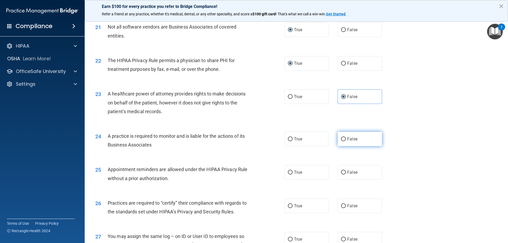
radio input "true"
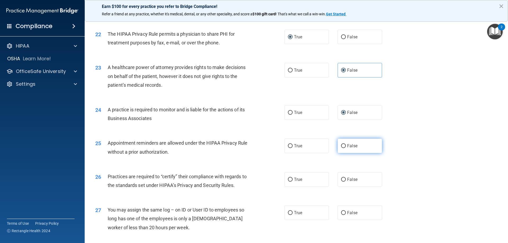
click at [341, 144] on input "False" at bounding box center [343, 146] width 5 height 4
radio input "true"
click at [290, 179] on input "True" at bounding box center [290, 180] width 5 height 4
radio input "true"
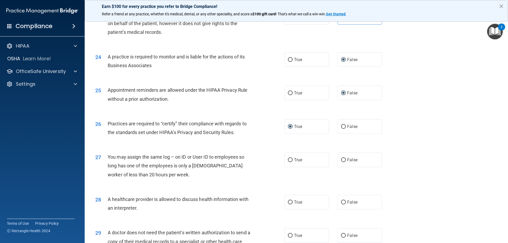
scroll to position [926, 0]
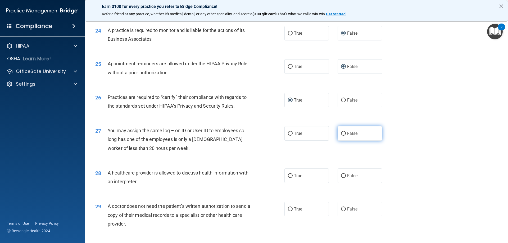
click at [341, 133] on input "False" at bounding box center [343, 134] width 5 height 4
radio input "true"
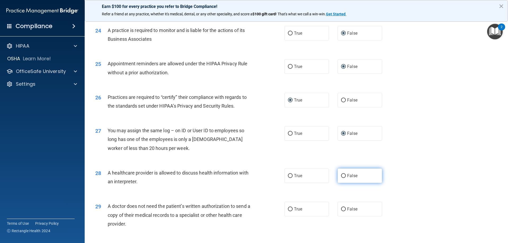
click at [341, 175] on input "False" at bounding box center [343, 176] width 5 height 4
radio input "true"
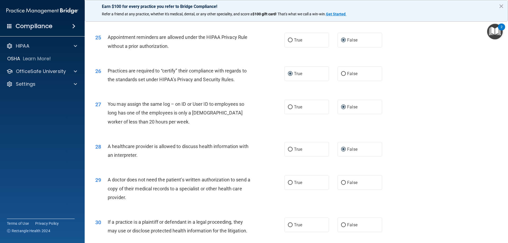
scroll to position [979, 0]
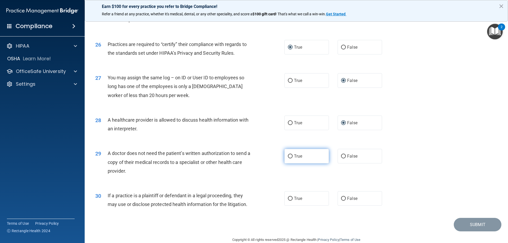
click at [289, 155] on input "True" at bounding box center [290, 157] width 5 height 4
radio input "true"
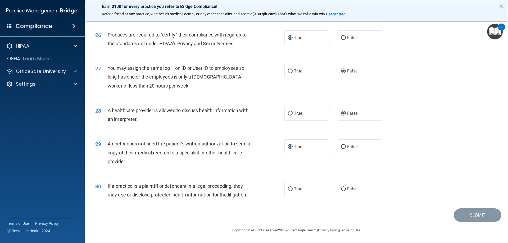
drag, startPoint x: 288, startPoint y: 188, endPoint x: 276, endPoint y: 205, distance: 20.8
click at [288, 188] on input "True" at bounding box center [290, 189] width 5 height 4
radio input "true"
click at [474, 214] on button "Submit" at bounding box center [478, 215] width 48 height 13
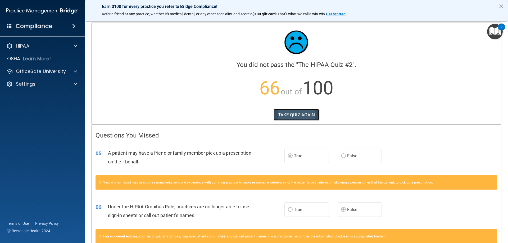
click at [294, 114] on button "TAKE QUIZ AGAIN" at bounding box center [297, 115] width 46 height 12
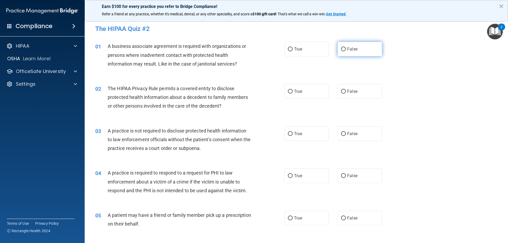
click at [341, 49] on input "False" at bounding box center [343, 49] width 5 height 4
radio input "true"
click at [288, 92] on input "True" at bounding box center [290, 92] width 5 height 4
radio input "true"
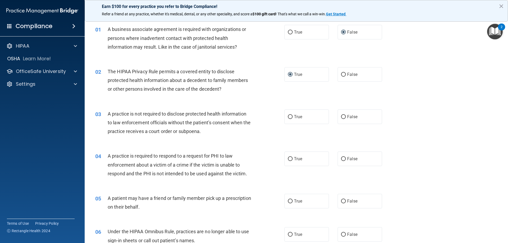
scroll to position [26, 0]
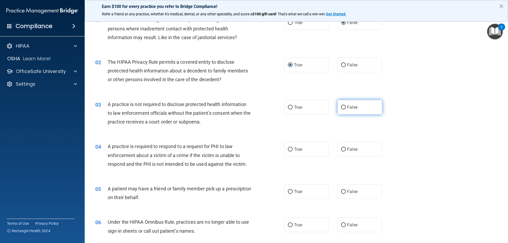
click at [343, 106] on input "False" at bounding box center [343, 108] width 5 height 4
radio input "true"
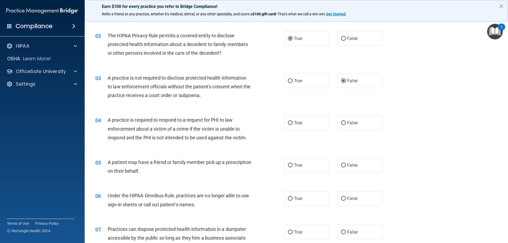
scroll to position [79, 0]
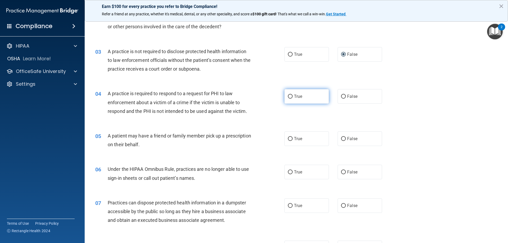
click at [288, 96] on input "True" at bounding box center [290, 97] width 5 height 4
radio input "true"
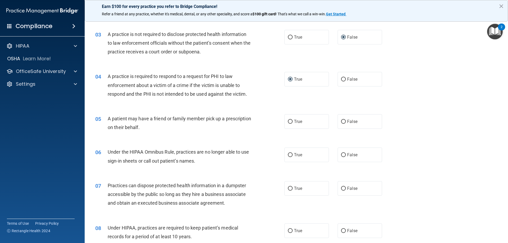
scroll to position [106, 0]
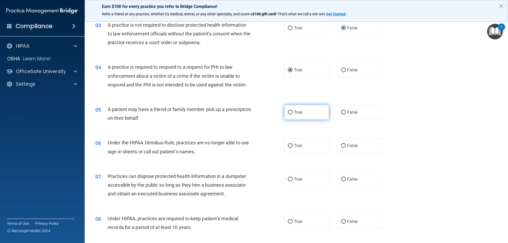
click at [288, 112] on input "True" at bounding box center [290, 113] width 5 height 4
radio input "true"
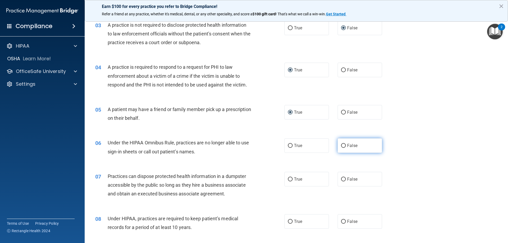
click at [341, 146] on input "False" at bounding box center [343, 146] width 5 height 4
radio input "true"
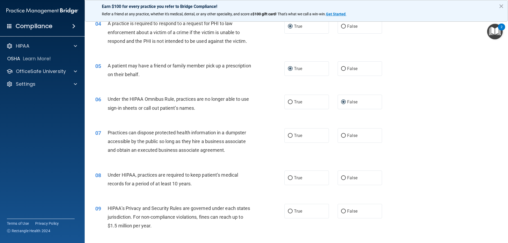
scroll to position [159, 0]
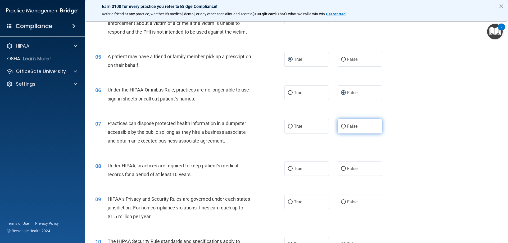
click at [341, 126] on input "False" at bounding box center [343, 127] width 5 height 4
radio input "true"
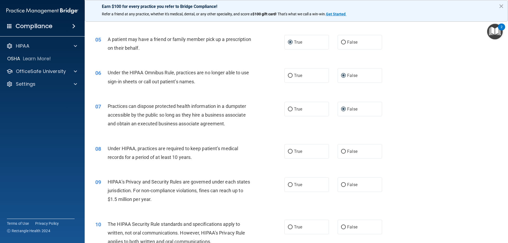
scroll to position [185, 0]
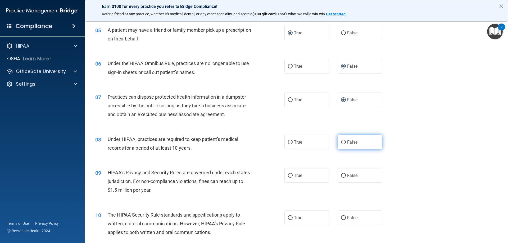
click at [341, 141] on input "False" at bounding box center [343, 143] width 5 height 4
radio input "true"
click at [341, 175] on input "False" at bounding box center [343, 176] width 5 height 4
radio input "true"
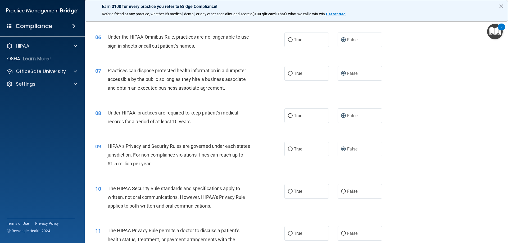
scroll to position [238, 0]
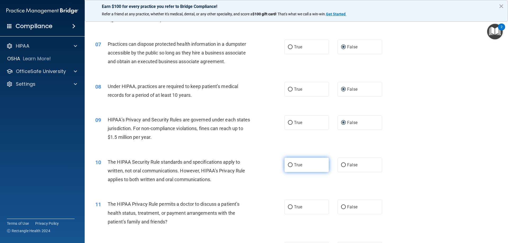
click at [288, 163] on input "True" at bounding box center [290, 165] width 5 height 4
radio input "true"
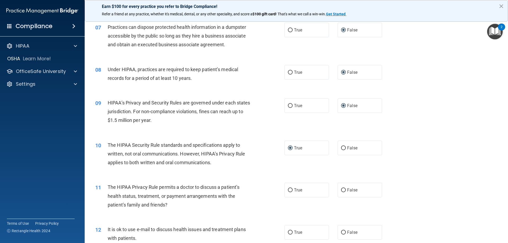
scroll to position [265, 0]
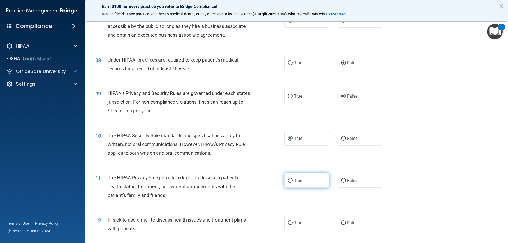
click at [289, 180] on input "True" at bounding box center [290, 181] width 5 height 4
radio input "true"
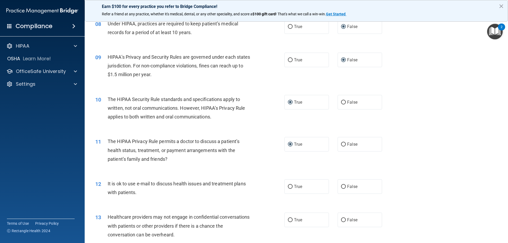
scroll to position [318, 0]
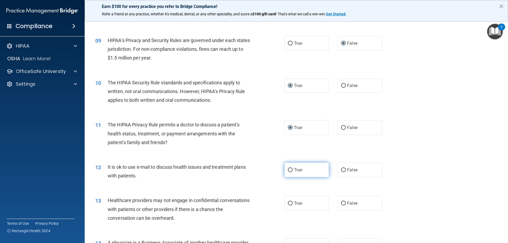
click at [289, 169] on input "True" at bounding box center [290, 170] width 5 height 4
radio input "true"
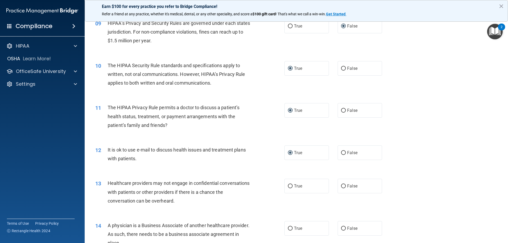
scroll to position [344, 0]
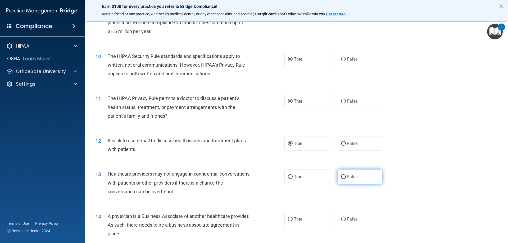
click at [341, 177] on input "False" at bounding box center [343, 177] width 5 height 4
radio input "true"
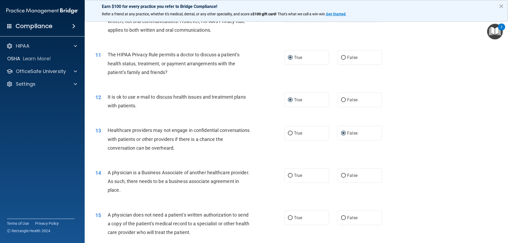
scroll to position [397, 0]
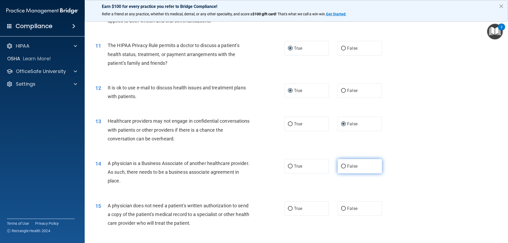
click at [342, 166] on input "False" at bounding box center [343, 167] width 5 height 4
radio input "true"
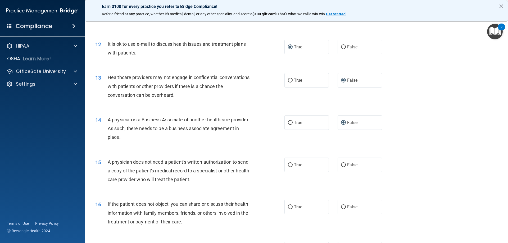
scroll to position [450, 0]
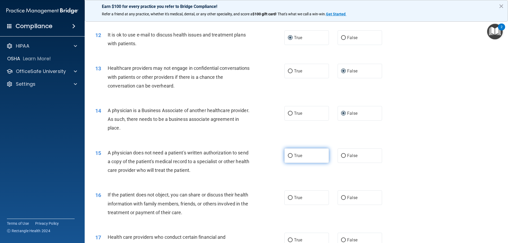
click at [288, 154] on input "True" at bounding box center [290, 156] width 5 height 4
radio input "true"
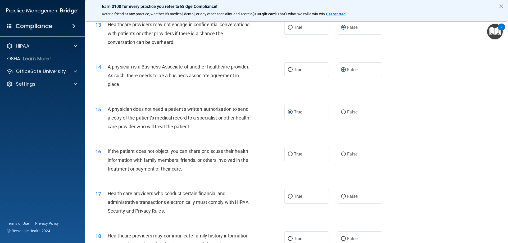
scroll to position [503, 0]
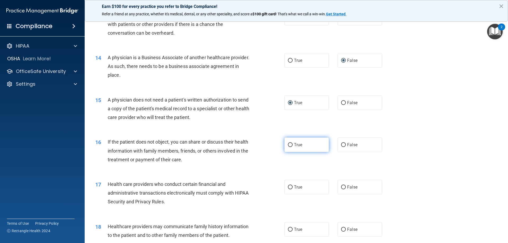
click at [288, 145] on input "True" at bounding box center [290, 145] width 5 height 4
radio input "true"
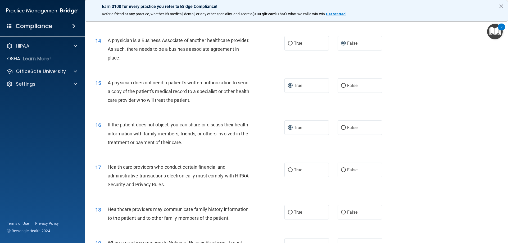
scroll to position [529, 0]
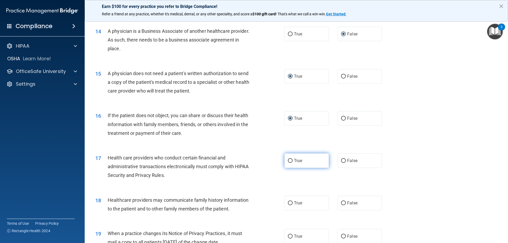
click at [288, 160] on input "True" at bounding box center [290, 161] width 5 height 4
radio input "true"
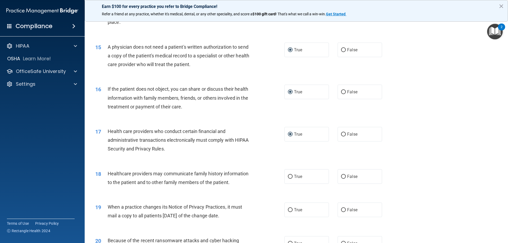
scroll to position [582, 0]
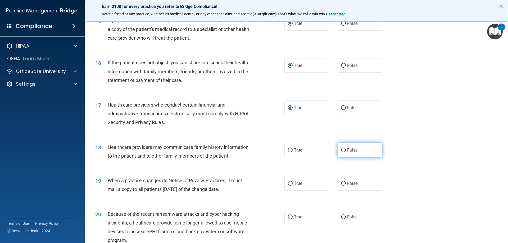
click at [343, 150] on input "False" at bounding box center [343, 150] width 5 height 4
radio input "true"
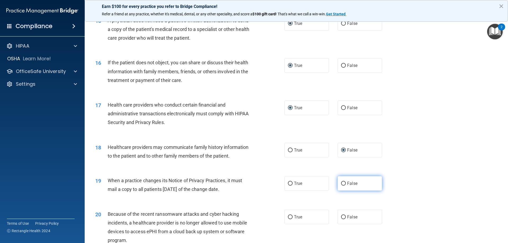
click at [341, 184] on input "False" at bounding box center [343, 184] width 5 height 4
radio input "true"
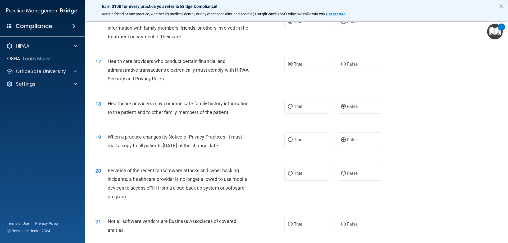
scroll to position [635, 0]
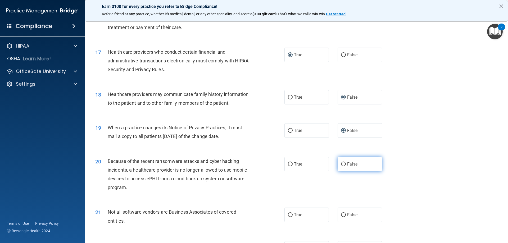
click at [341, 164] on input "False" at bounding box center [343, 165] width 5 height 4
radio input "true"
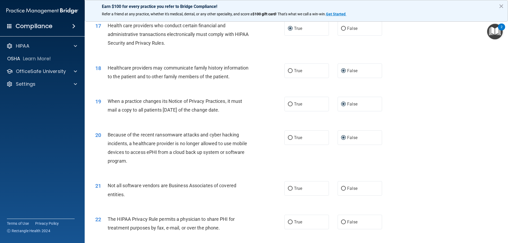
scroll to position [688, 0]
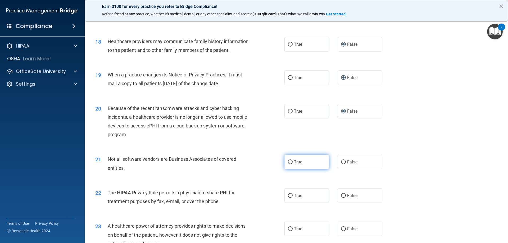
click at [289, 161] on input "True" at bounding box center [290, 162] width 5 height 4
radio input "true"
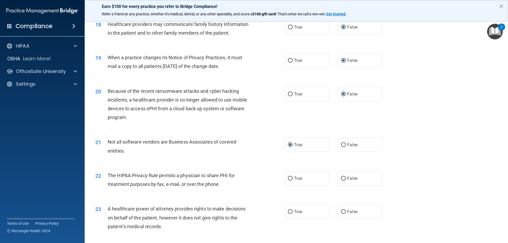
scroll to position [715, 0]
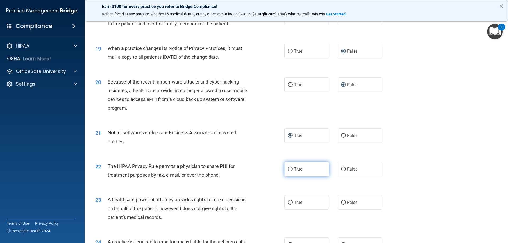
click at [289, 168] on input "True" at bounding box center [290, 170] width 5 height 4
radio input "true"
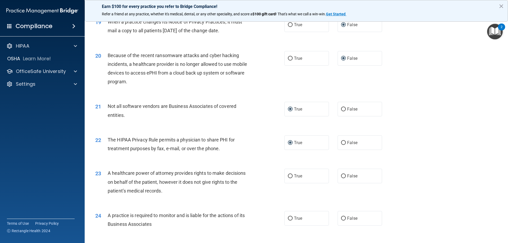
scroll to position [768, 0]
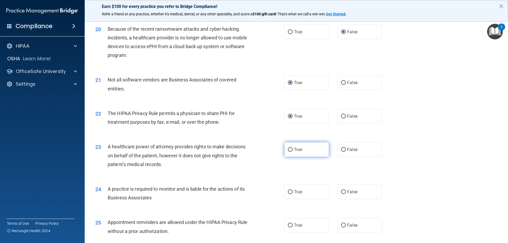
click at [289, 148] on input "True" at bounding box center [290, 150] width 5 height 4
radio input "true"
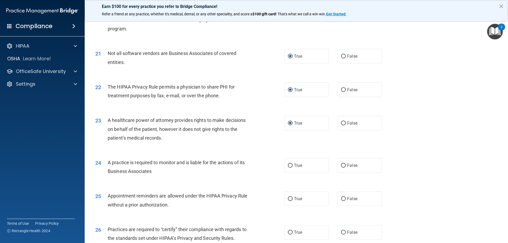
scroll to position [820, 0]
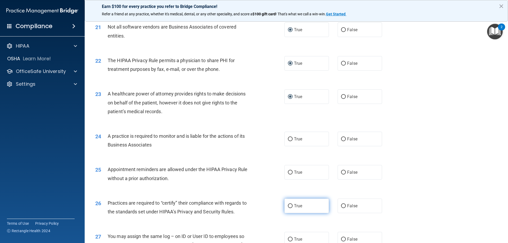
click at [288, 205] on input "True" at bounding box center [290, 206] width 5 height 4
radio input "true"
click at [288, 139] on input "True" at bounding box center [290, 139] width 5 height 4
radio input "true"
click at [288, 171] on input "True" at bounding box center [290, 173] width 5 height 4
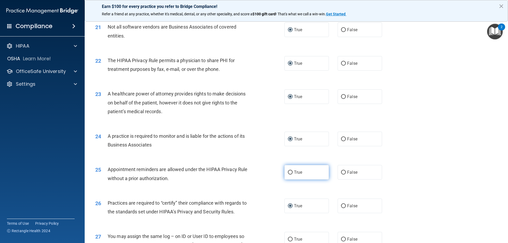
radio input "true"
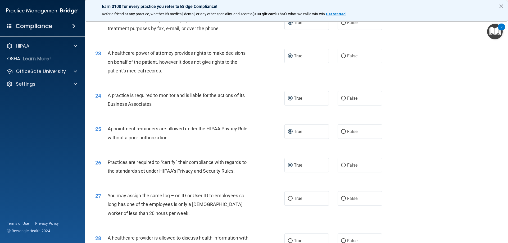
scroll to position [873, 0]
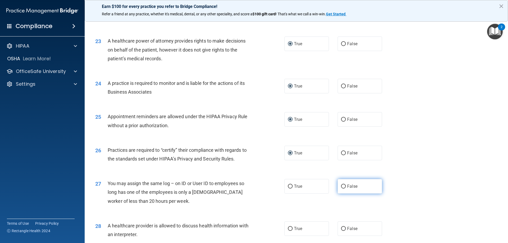
click at [341, 186] on input "False" at bounding box center [343, 187] width 5 height 4
radio input "true"
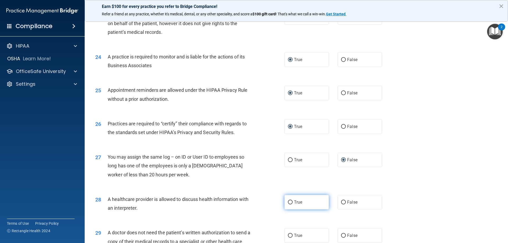
scroll to position [926, 0]
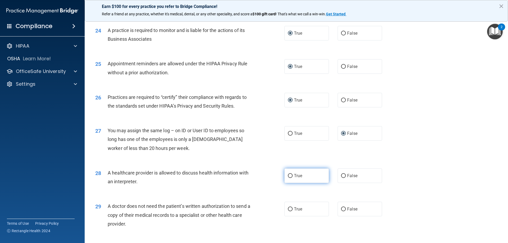
click at [289, 175] on input "True" at bounding box center [290, 176] width 5 height 4
radio input "true"
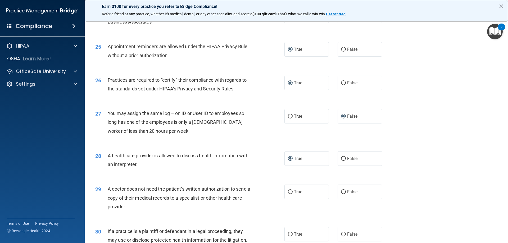
scroll to position [953, 0]
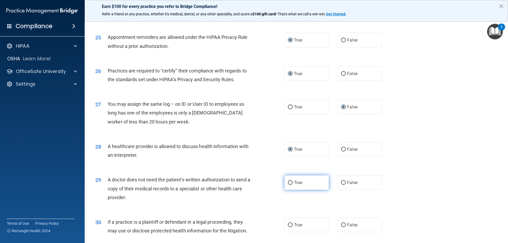
click at [288, 182] on input "True" at bounding box center [290, 183] width 5 height 4
radio input "true"
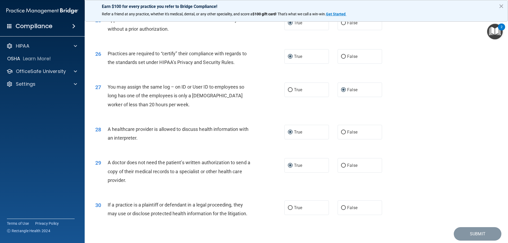
scroll to position [979, 0]
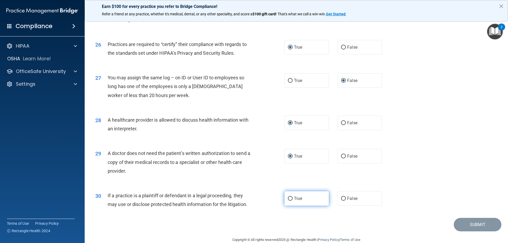
click at [290, 198] on input "True" at bounding box center [290, 199] width 5 height 4
radio input "true"
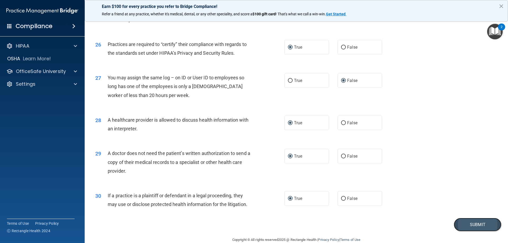
click at [472, 224] on button "Submit" at bounding box center [478, 224] width 48 height 13
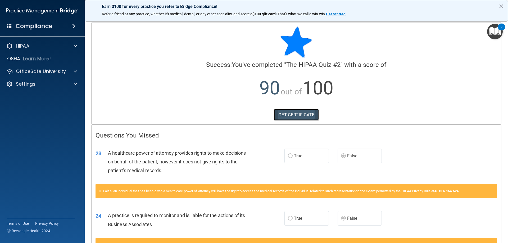
click at [291, 114] on link "GET CERTIFICATE" at bounding box center [296, 115] width 45 height 12
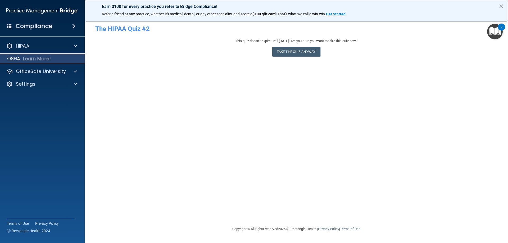
click at [16, 57] on p "OSHA" at bounding box center [13, 59] width 13 height 6
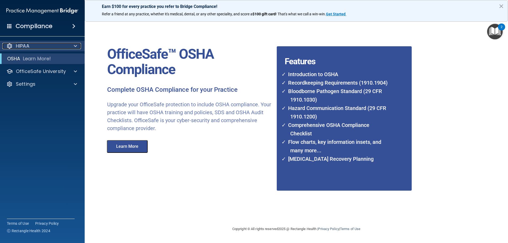
click at [21, 45] on p "HIPAA" at bounding box center [22, 46] width 13 height 6
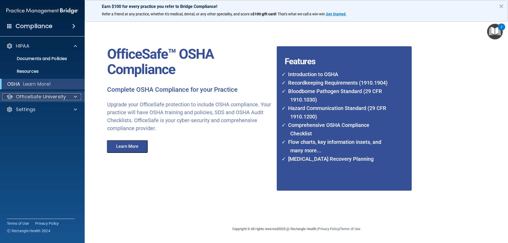
click at [27, 96] on p "OfficeSafe University" at bounding box center [41, 97] width 50 height 6
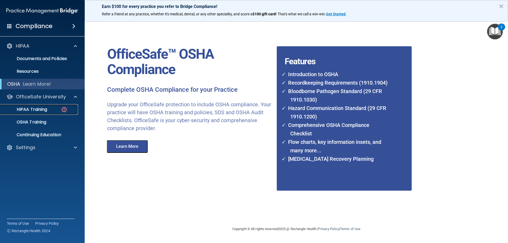
click at [32, 109] on p "HIPAA Training" at bounding box center [25, 109] width 44 height 5
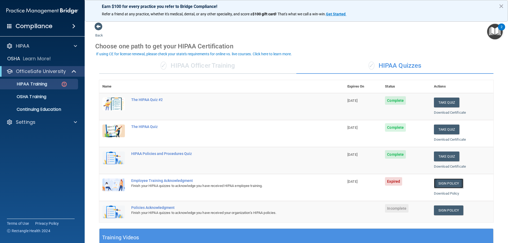
click at [451, 182] on link "Sign Policy" at bounding box center [448, 184] width 29 height 10
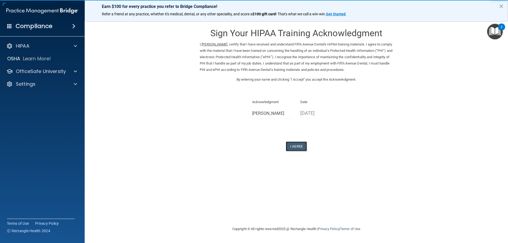
click at [300, 145] on button "I Agree" at bounding box center [296, 147] width 21 height 10
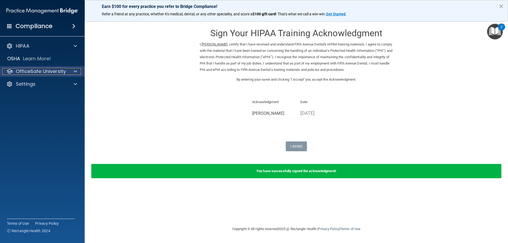
click at [42, 70] on p "OfficeSafe University" at bounding box center [41, 71] width 50 height 6
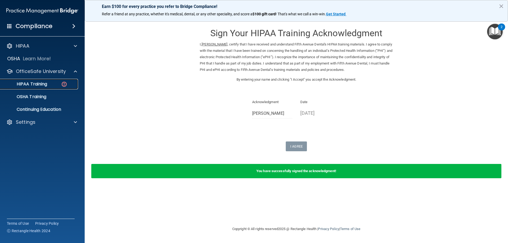
click at [42, 84] on p "HIPAA Training" at bounding box center [25, 84] width 44 height 5
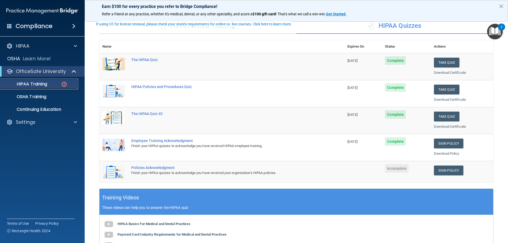
scroll to position [53, 0]
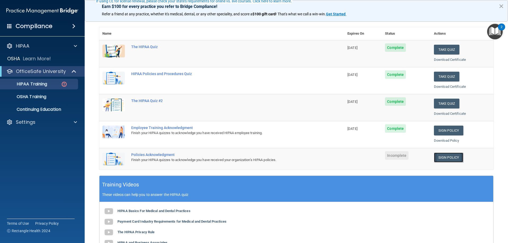
click at [439, 156] on link "Sign Policy" at bounding box center [448, 158] width 29 height 10
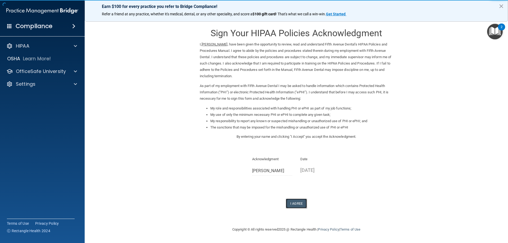
click at [298, 203] on button "I Agree" at bounding box center [296, 204] width 21 height 10
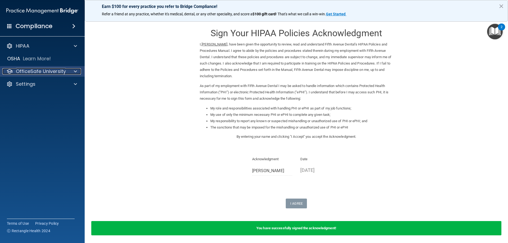
click at [46, 70] on p "OfficeSafe University" at bounding box center [41, 71] width 50 height 6
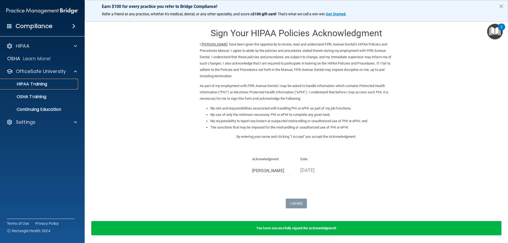
click at [46, 85] on p "HIPAA Training" at bounding box center [25, 84] width 44 height 5
